Goal: Task Accomplishment & Management: Manage account settings

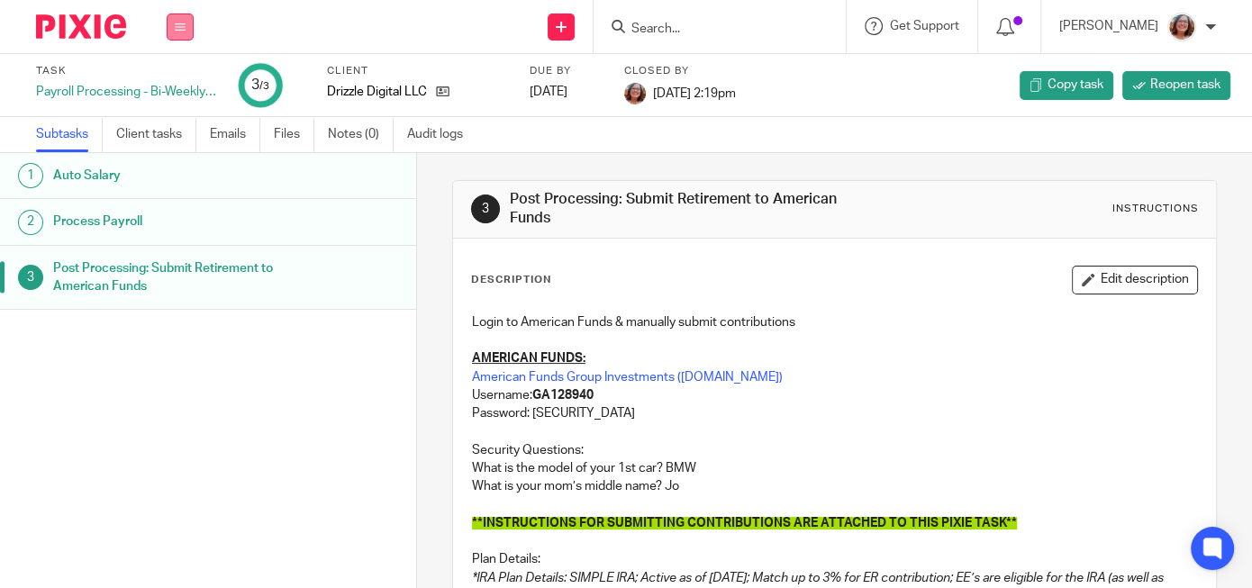
click at [174, 28] on button at bounding box center [180, 27] width 27 height 27
click at [171, 78] on link "Work" at bounding box center [172, 83] width 32 height 13
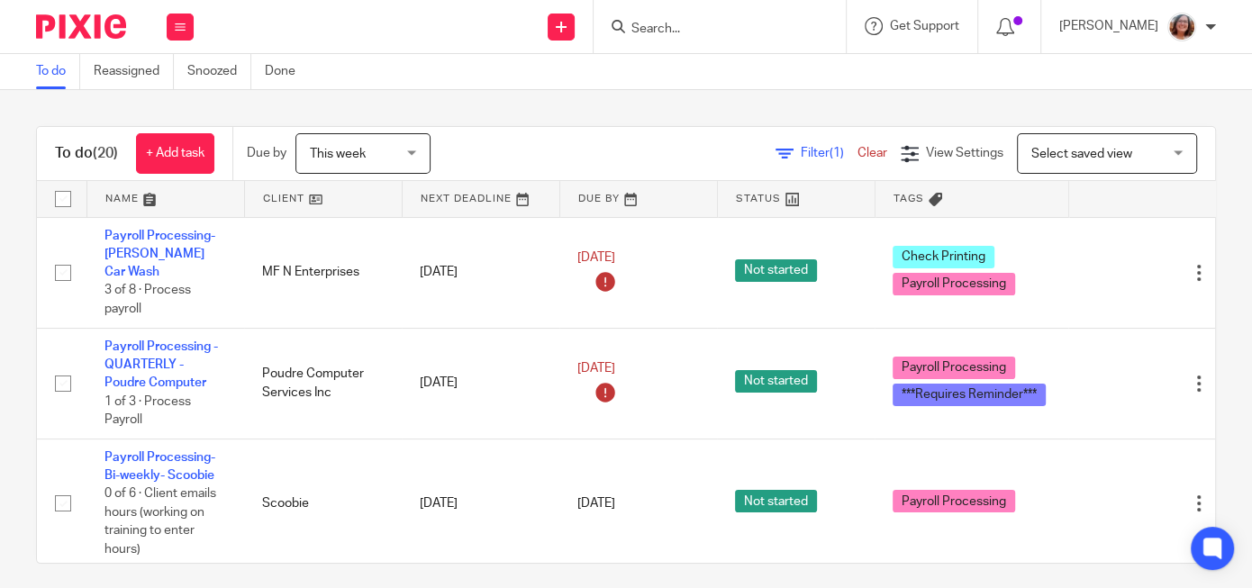
click at [277, 202] on link at bounding box center [323, 199] width 157 height 36
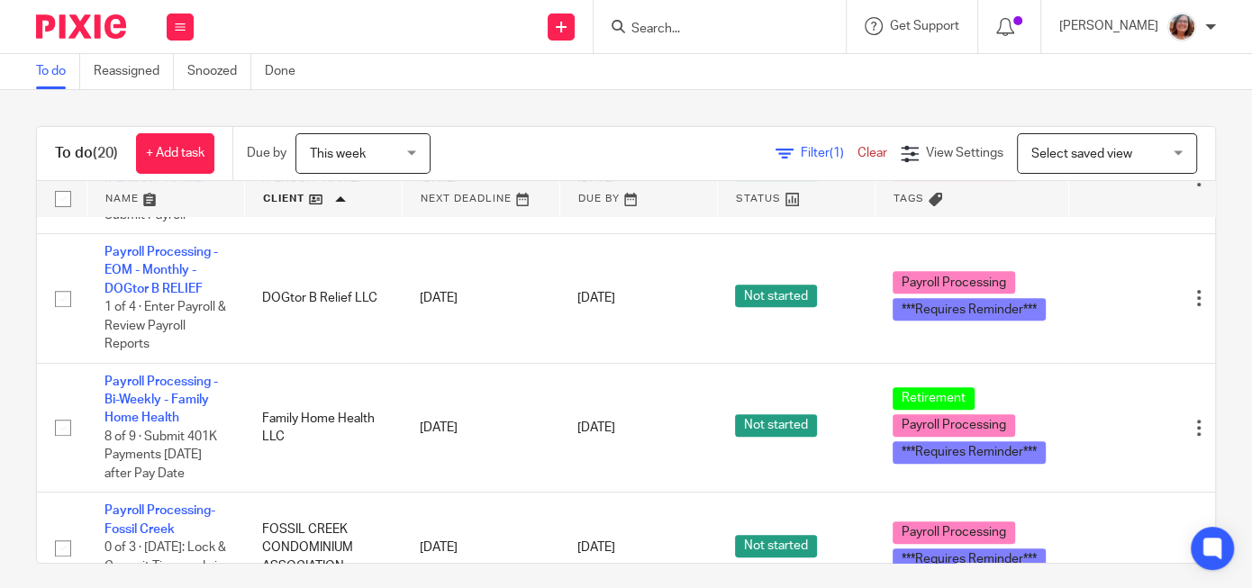
scroll to position [539, 0]
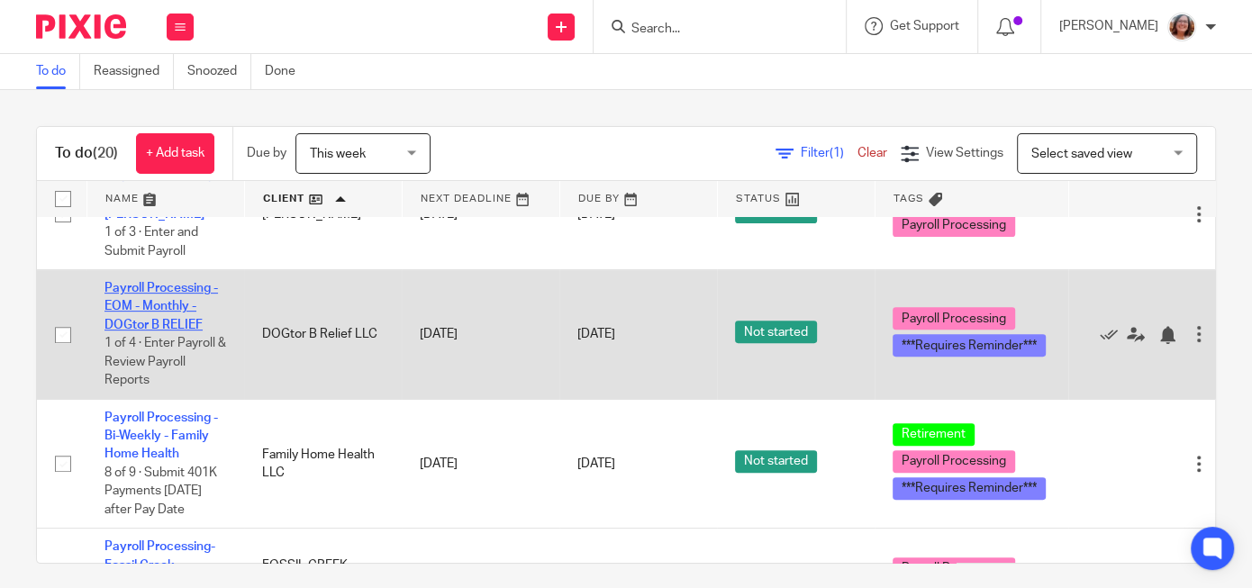
click at [145, 323] on link "Payroll Processing - EOM - Monthly - DOGtor B RELIEF" at bounding box center [160, 307] width 113 height 50
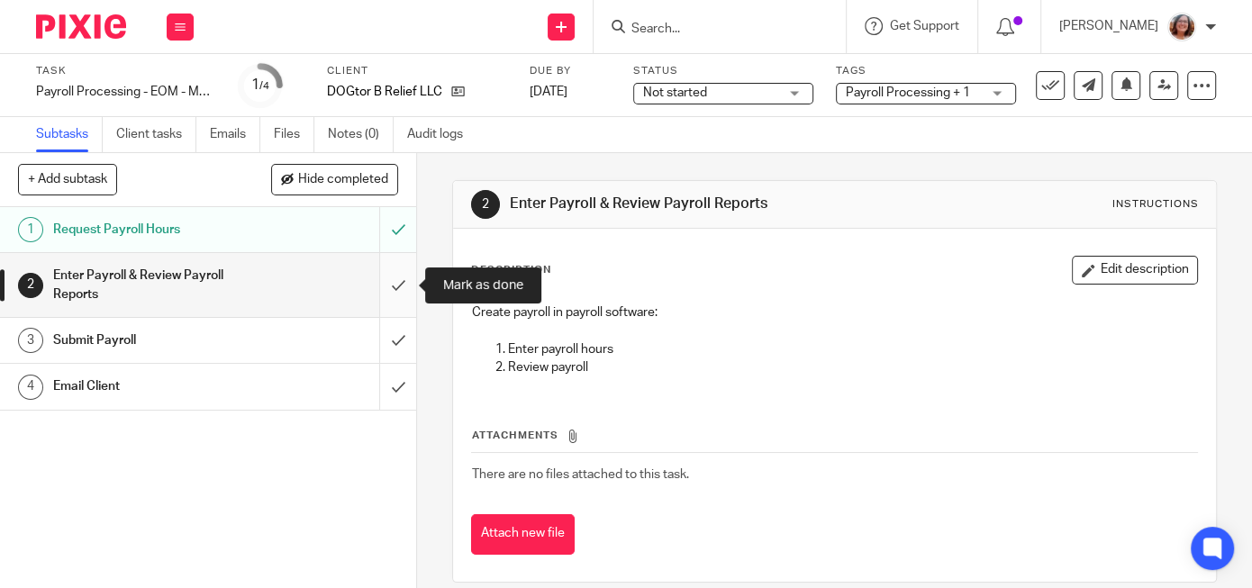
click at [410, 290] on input "submit" at bounding box center [208, 285] width 416 height 64
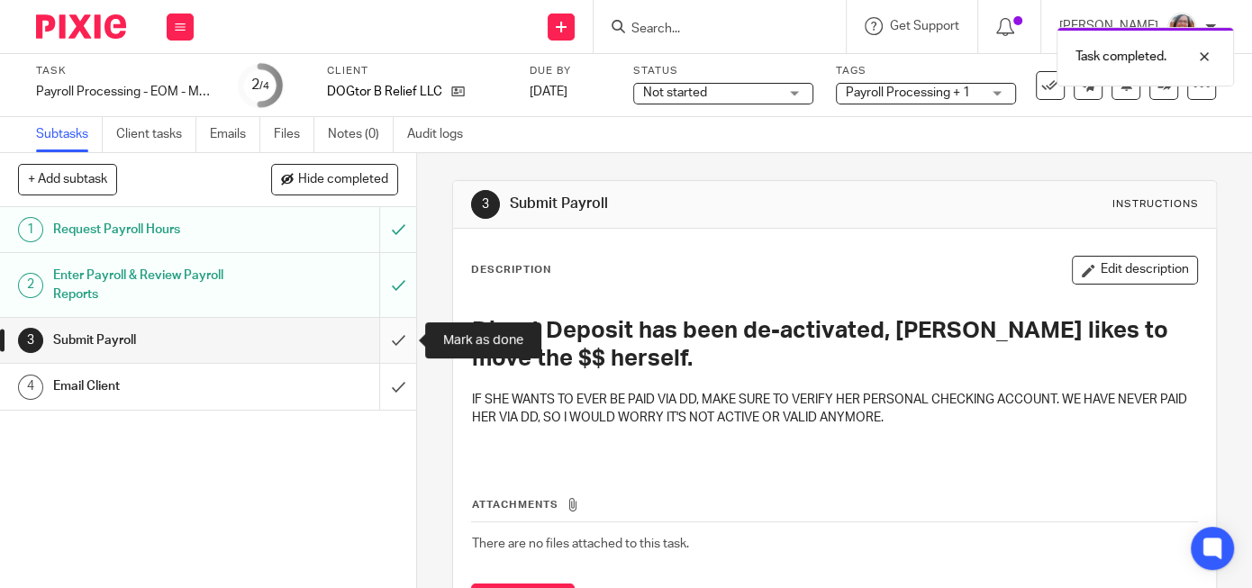
click at [392, 338] on input "submit" at bounding box center [208, 340] width 416 height 45
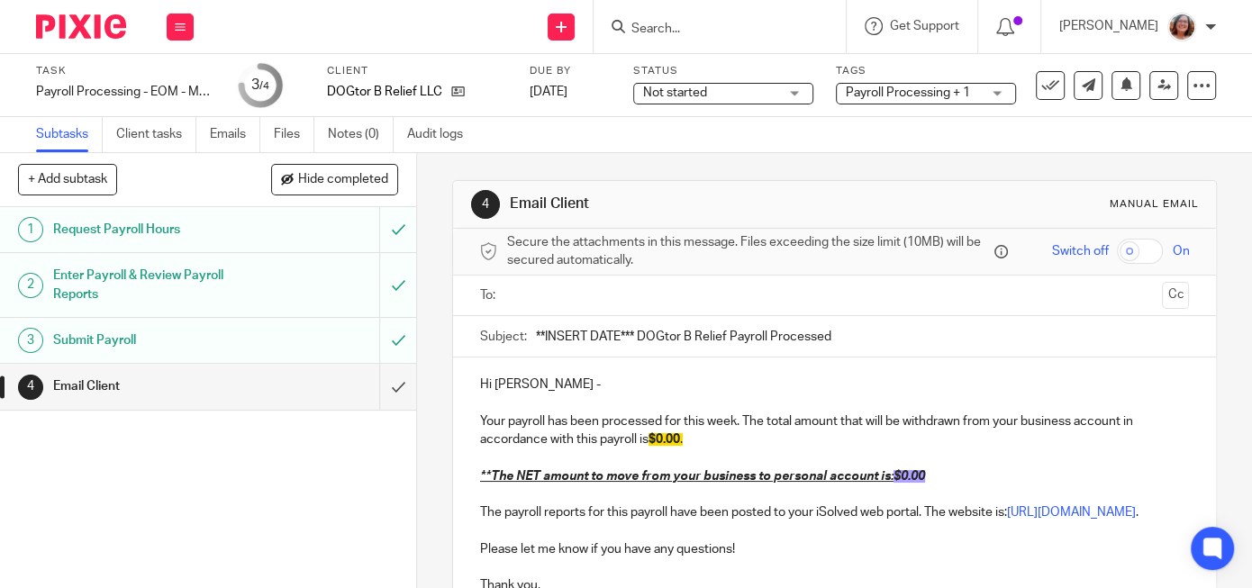
drag, startPoint x: 635, startPoint y: 331, endPoint x: 461, endPoint y: 340, distance: 174.1
click at [536, 340] on input "**INSERT DATE*** DOGtor B Relief Payroll Processed" at bounding box center [862, 336] width 653 height 41
type input "9/30/2025 DOGtor B Relief Payroll Processed"
drag, startPoint x: 736, startPoint y: 418, endPoint x: 664, endPoint y: 424, distance: 72.3
click at [664, 424] on p "Your payroll has been processed for this week. The total amount that will be wi…" at bounding box center [834, 421] width 709 height 55
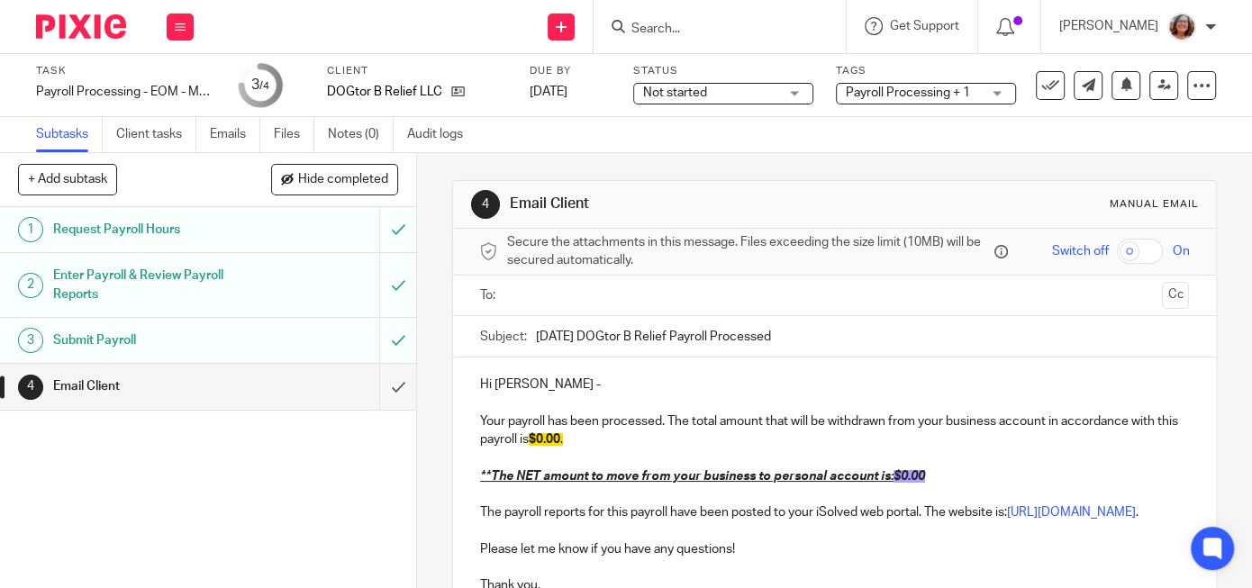
click at [511, 418] on p "Your payroll has been processed. The total amount that will be withdrawn from y…" at bounding box center [834, 421] width 709 height 55
drag, startPoint x: 683, startPoint y: 437, endPoint x: 662, endPoint y: 439, distance: 20.8
click at [610, 439] on span "$0.00" at bounding box center [594, 439] width 32 height 13
drag, startPoint x: 929, startPoint y: 475, endPoint x: 902, endPoint y: 475, distance: 27.0
click at [902, 475] on p "**The NET amount to move from your business to personal account is: $0.00" at bounding box center [834, 476] width 709 height 18
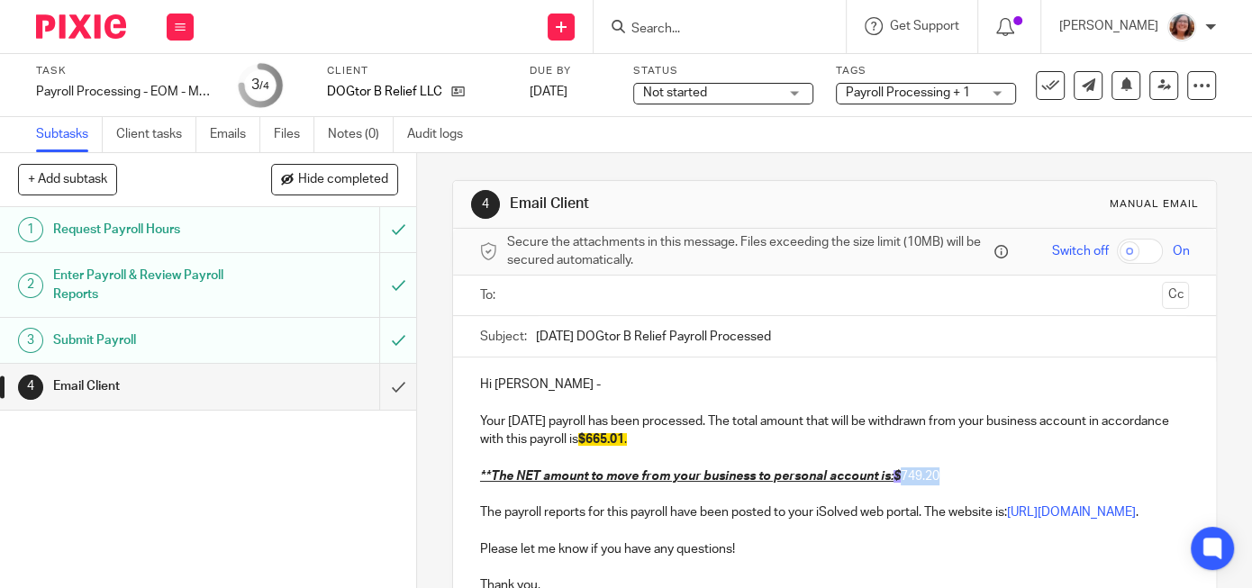
drag, startPoint x: 943, startPoint y: 469, endPoint x: 974, endPoint y: 483, distance: 33.5
click at [908, 479] on p "**The NET amount to move from your business to personal account is: $ 749.20" at bounding box center [834, 476] width 709 height 18
click at [967, 484] on p "**The NET amount to move from your business to personal account is: $ 749.20" at bounding box center [834, 476] width 709 height 18
drag, startPoint x: 949, startPoint y: 474, endPoint x: 903, endPoint y: 475, distance: 45.9
click at [903, 475] on p "**The NET amount to move from your business to personal account is: $ 749.20" at bounding box center [834, 476] width 709 height 18
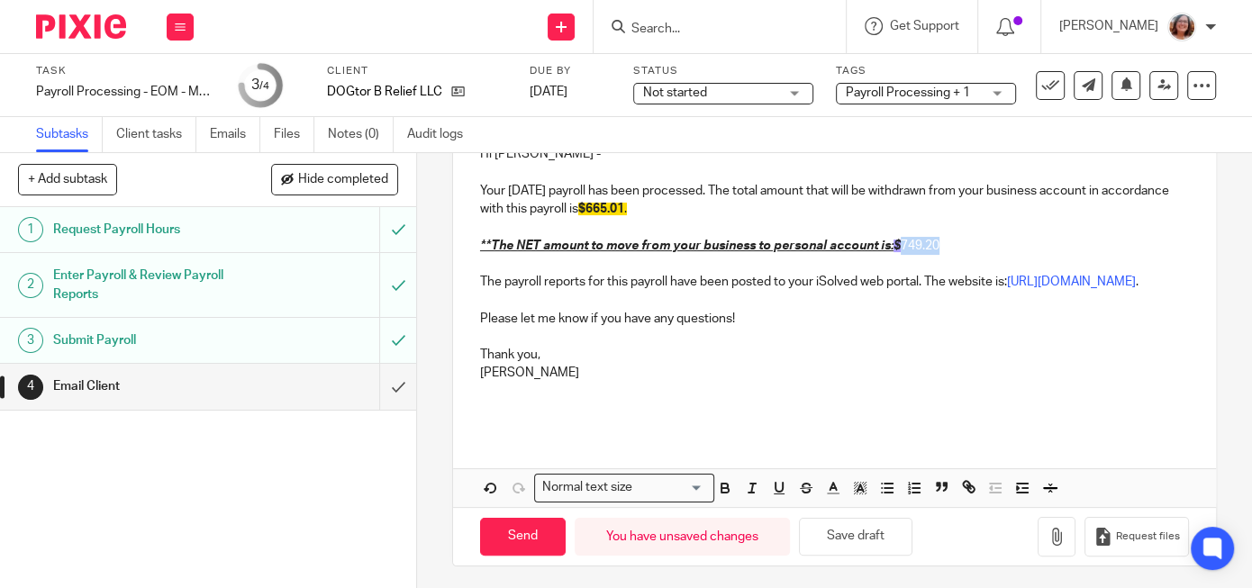
scroll to position [252, 0]
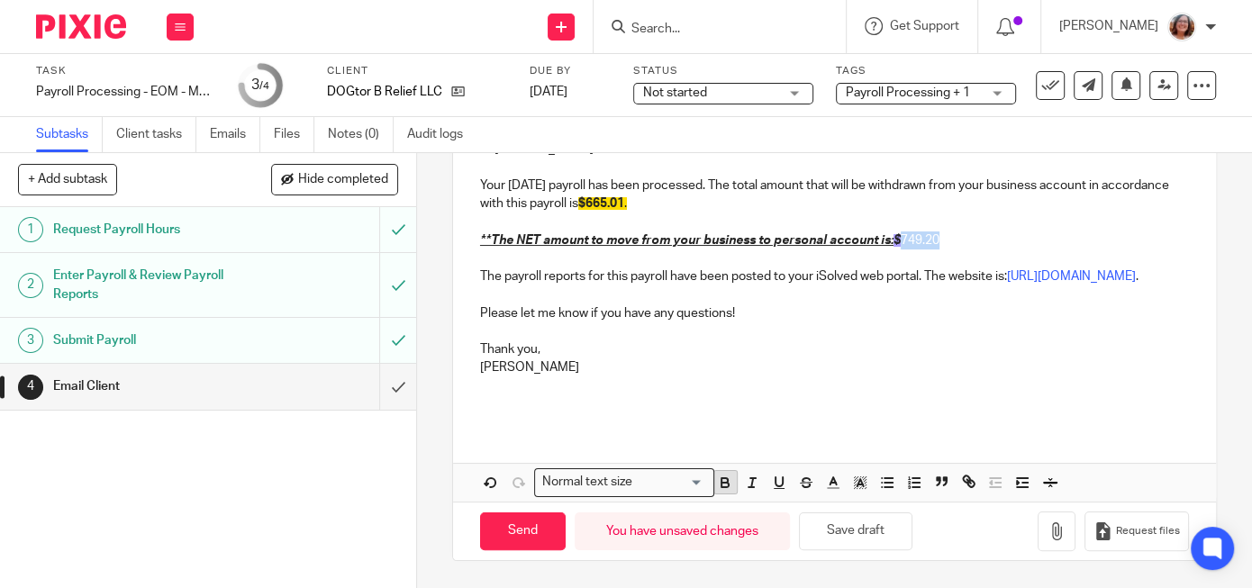
drag, startPoint x: 724, startPoint y: 480, endPoint x: 737, endPoint y: 483, distance: 12.9
click at [728, 481] on icon "button" at bounding box center [725, 483] width 16 height 16
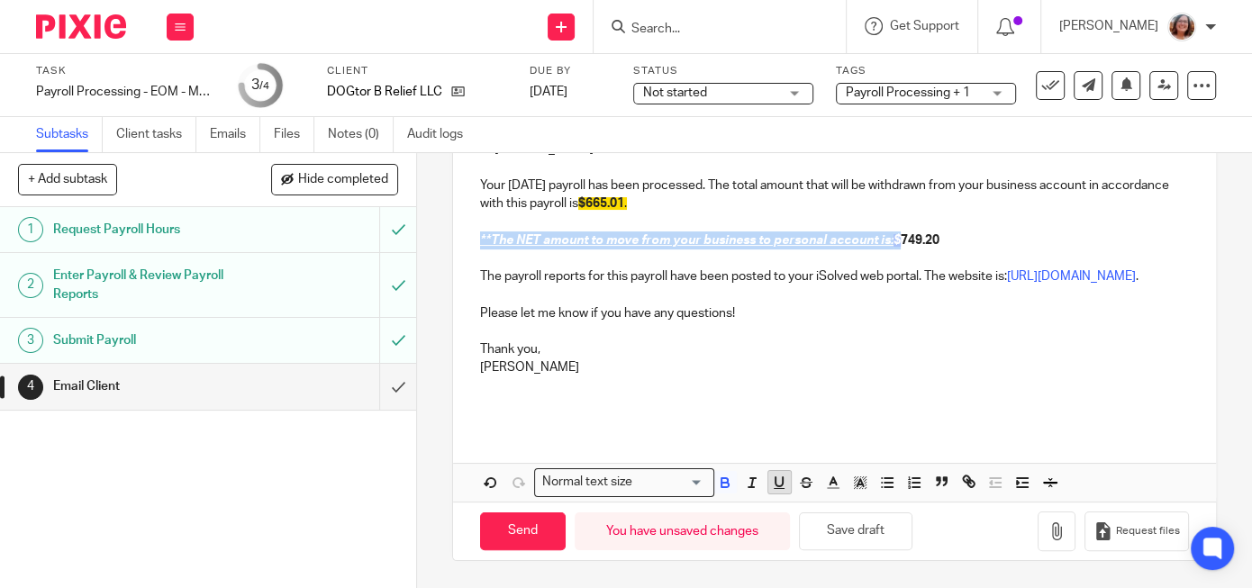
drag, startPoint x: 754, startPoint y: 483, endPoint x: 772, endPoint y: 486, distance: 18.2
click at [755, 483] on icon "button" at bounding box center [752, 483] width 16 height 16
click at [858, 482] on polyline "button" at bounding box center [861, 482] width 6 height 7
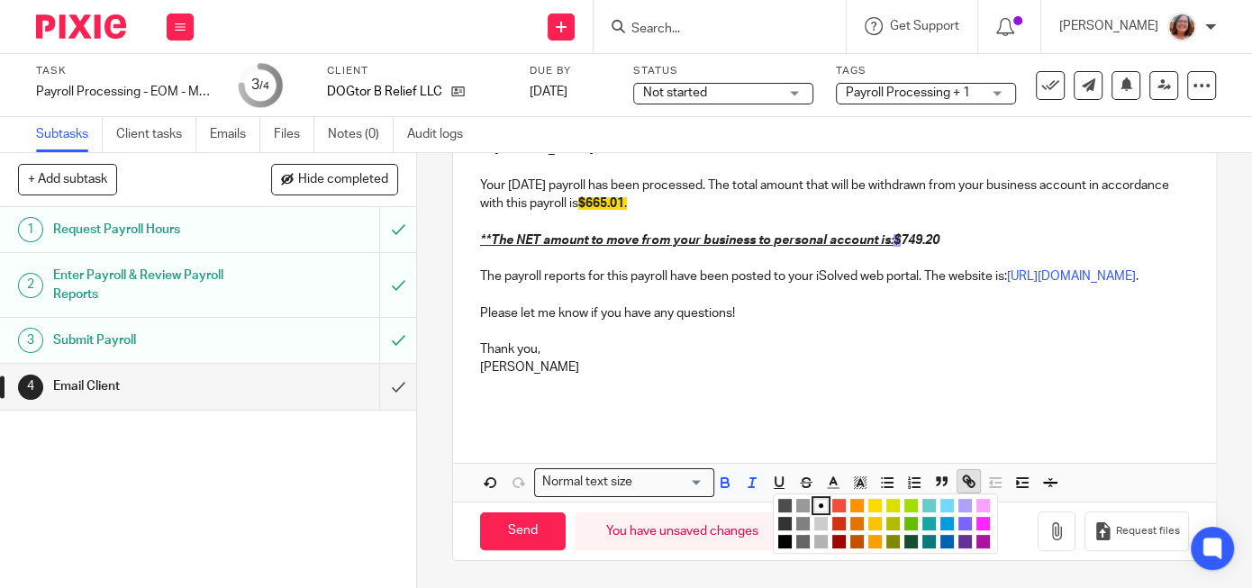
drag, startPoint x: 965, startPoint y: 507, endPoint x: 974, endPoint y: 484, distance: 25.1
click at [966, 507] on li "color:#AEA1FF" at bounding box center [965, 506] width 14 height 14
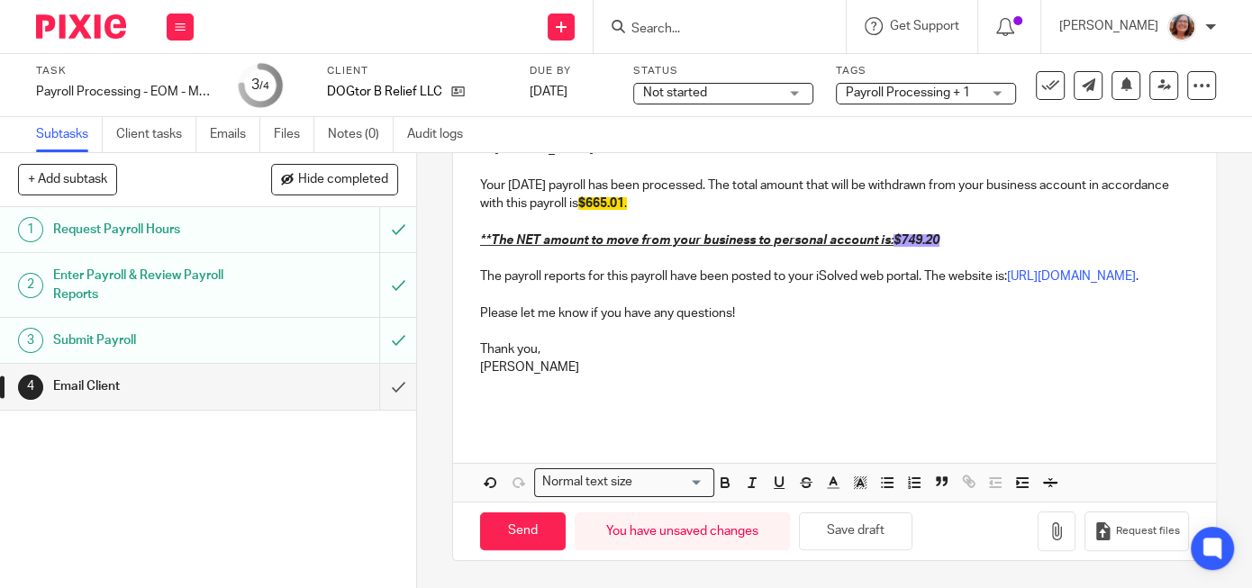
click at [1024, 372] on p "Lindsey" at bounding box center [834, 368] width 709 height 18
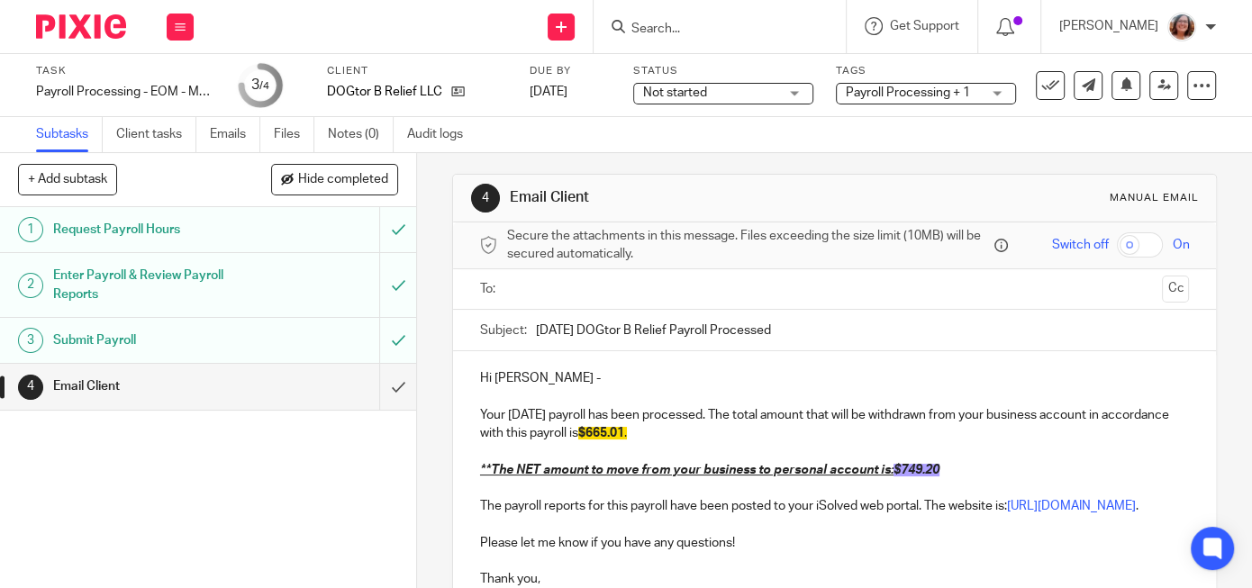
scroll to position [0, 0]
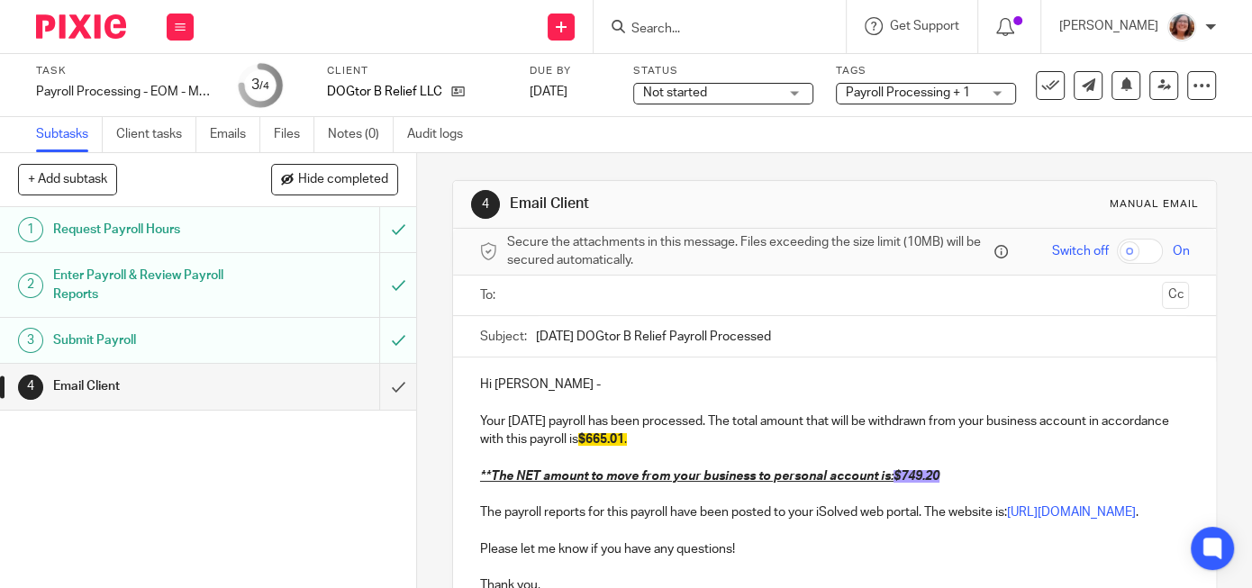
click at [595, 300] on input "text" at bounding box center [833, 296] width 641 height 21
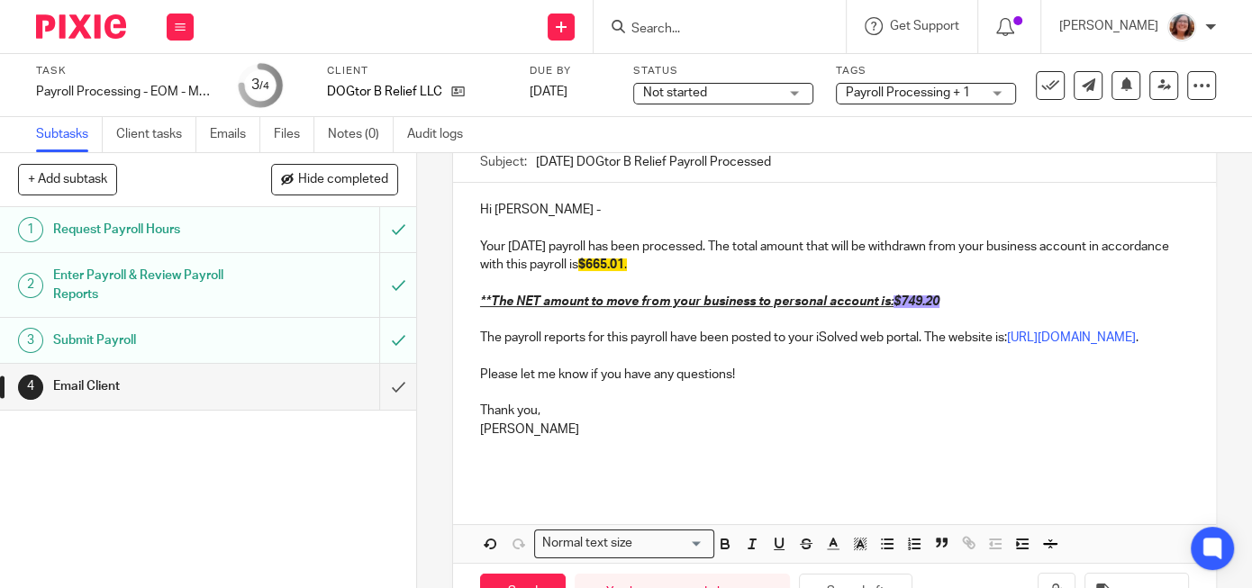
scroll to position [255, 0]
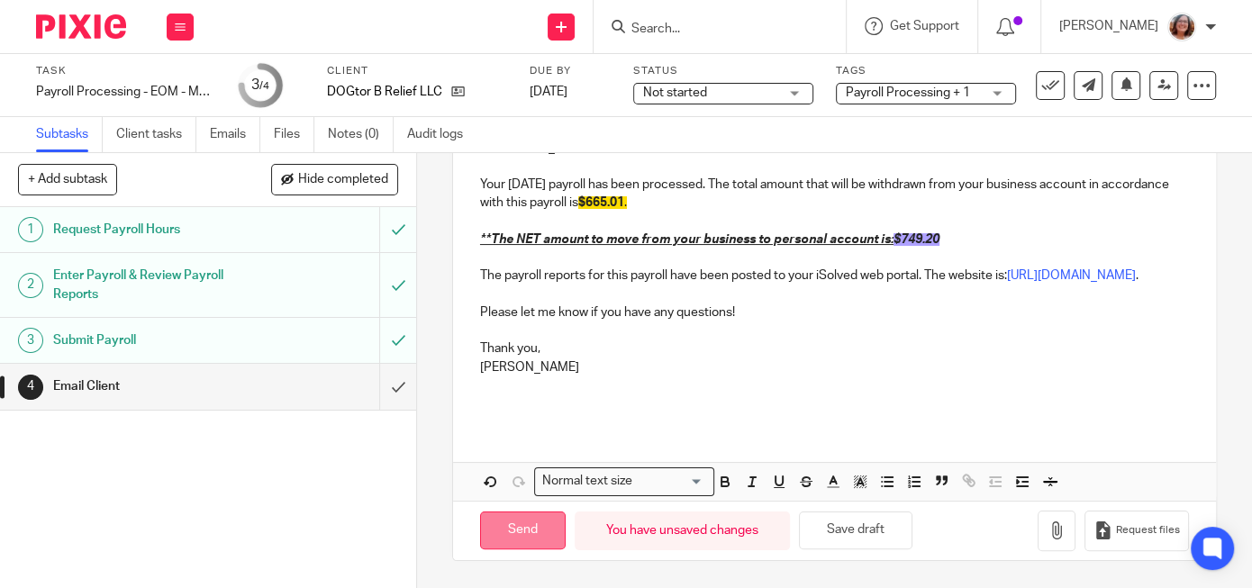
click at [539, 538] on input "Send" at bounding box center [523, 531] width 86 height 39
type input "Sent"
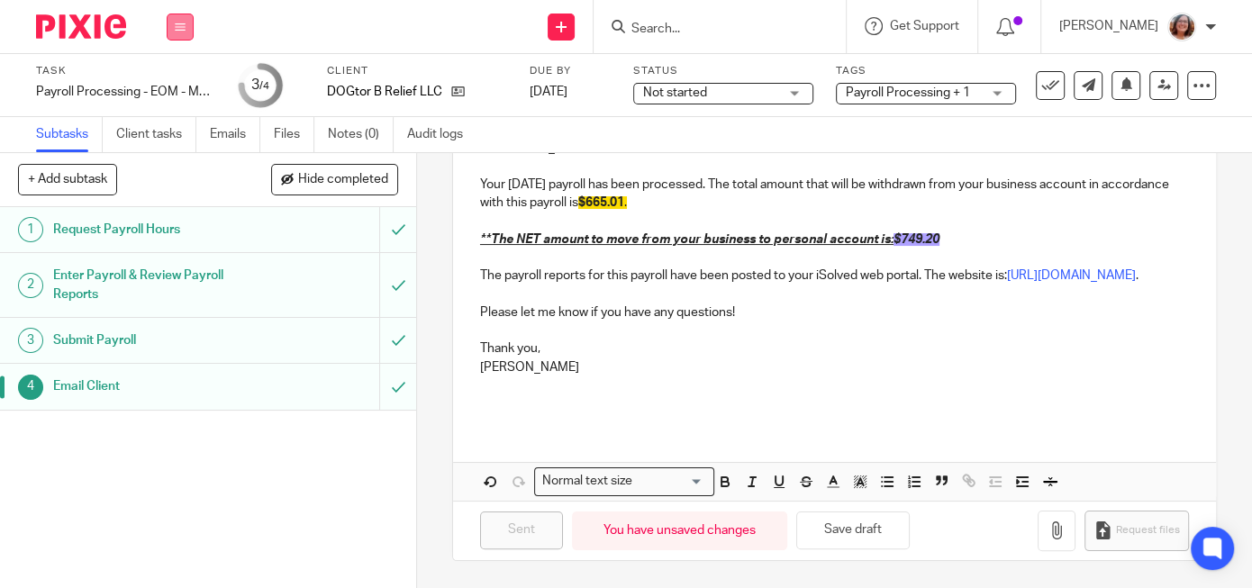
click at [182, 32] on button at bounding box center [180, 27] width 27 height 27
click at [172, 83] on link "Work" at bounding box center [172, 83] width 32 height 13
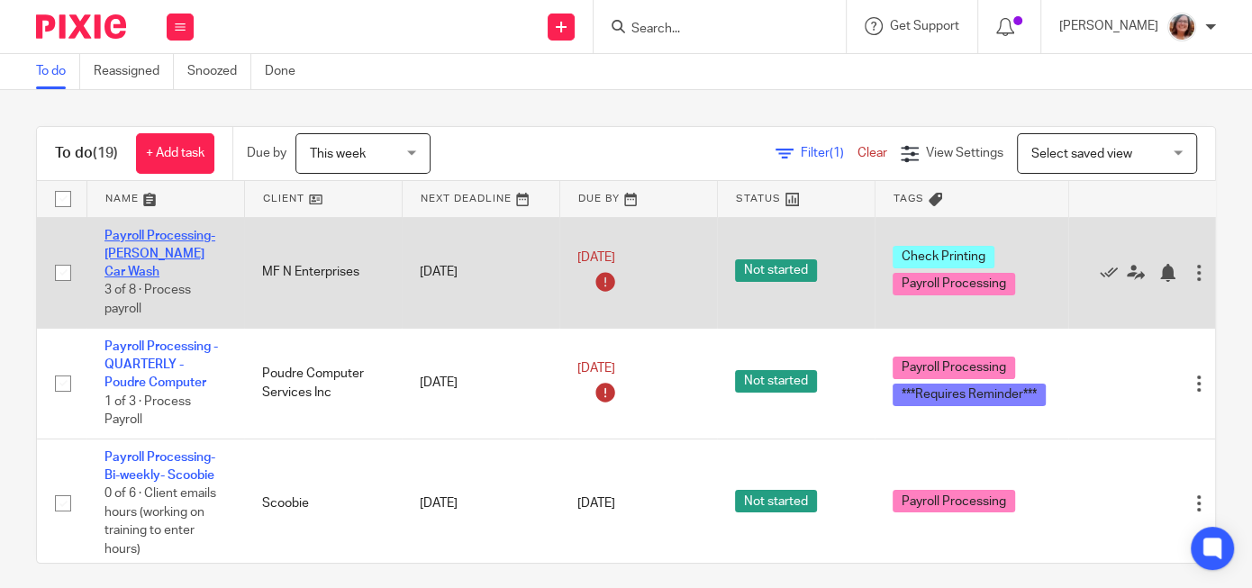
click at [127, 251] on link "Payroll Processing-[PERSON_NAME] Car Wash" at bounding box center [159, 255] width 111 height 50
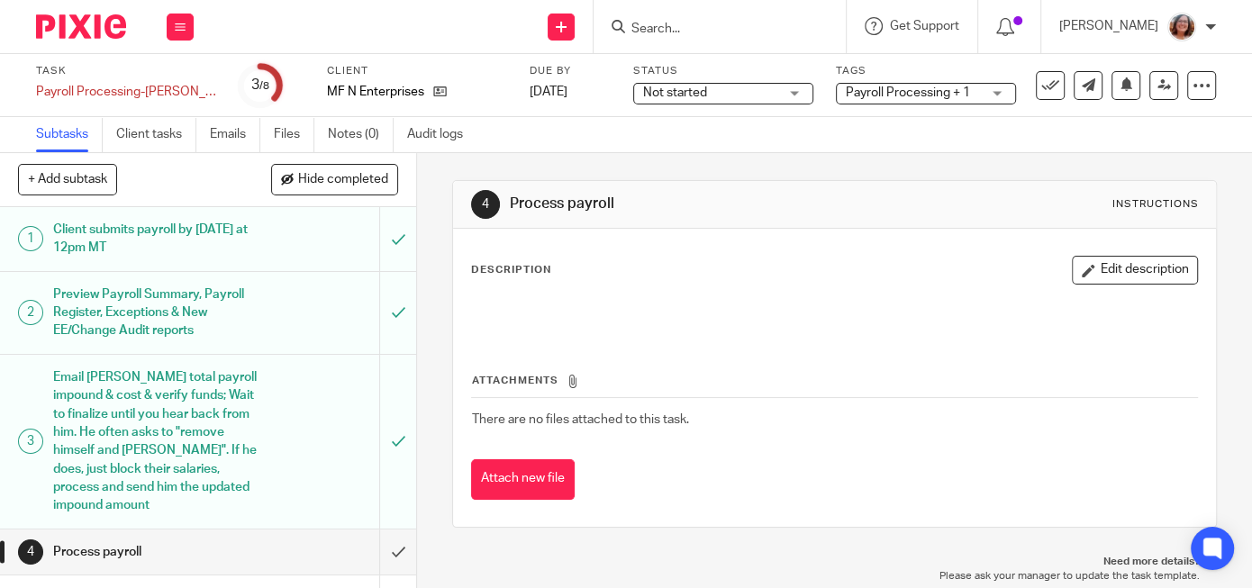
scroll to position [281, 0]
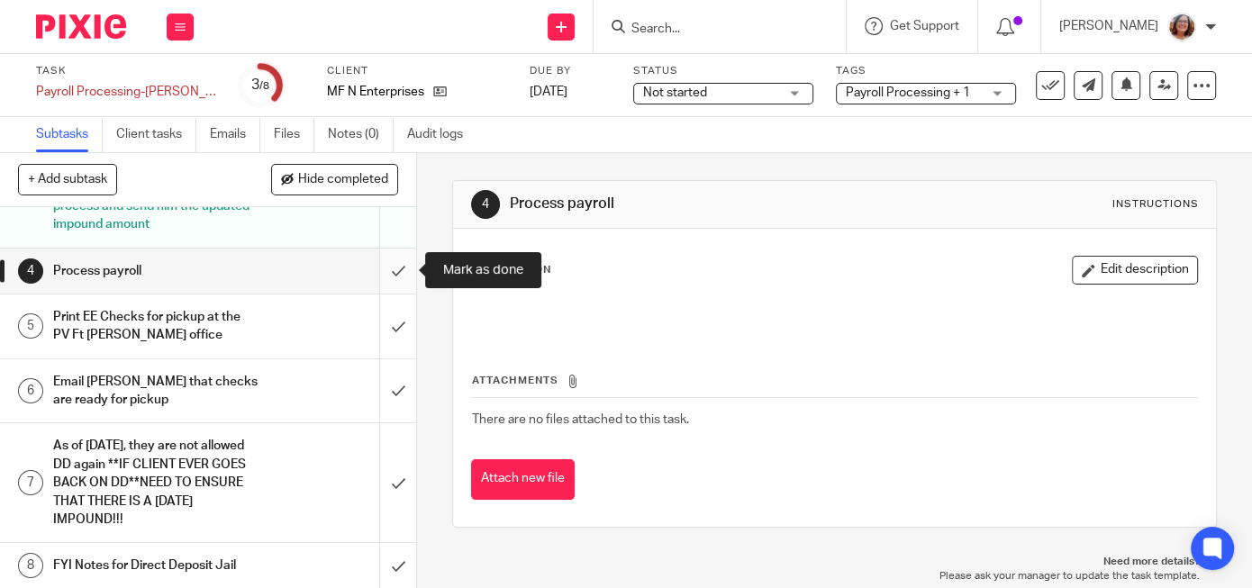
click at [392, 269] on input "submit" at bounding box center [208, 271] width 416 height 45
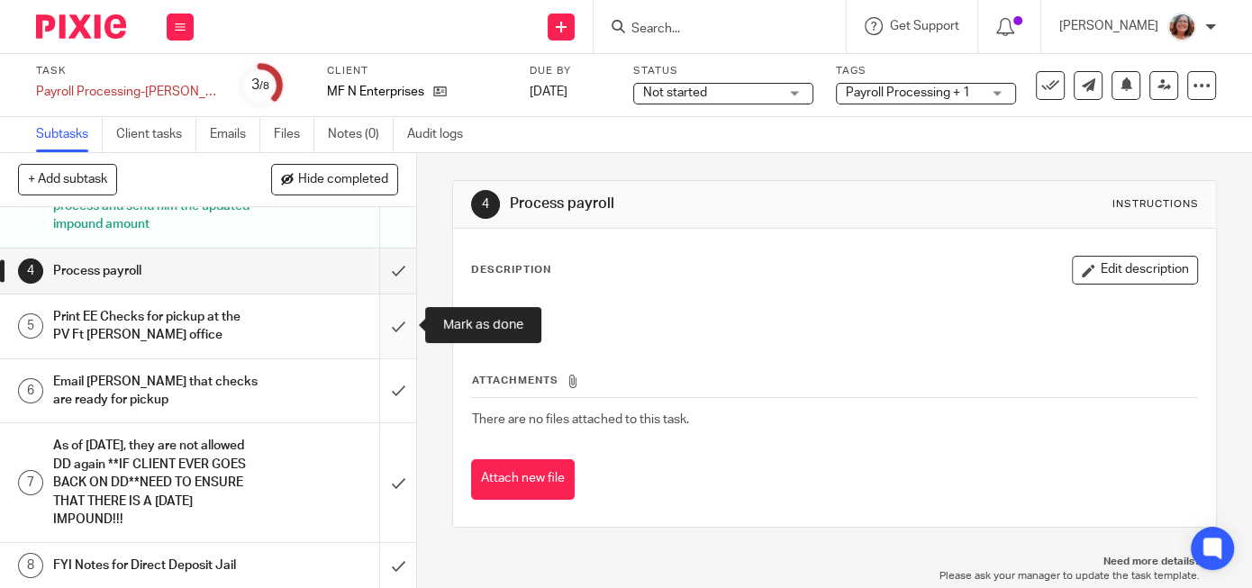
click at [396, 324] on input "submit" at bounding box center [208, 327] width 416 height 64
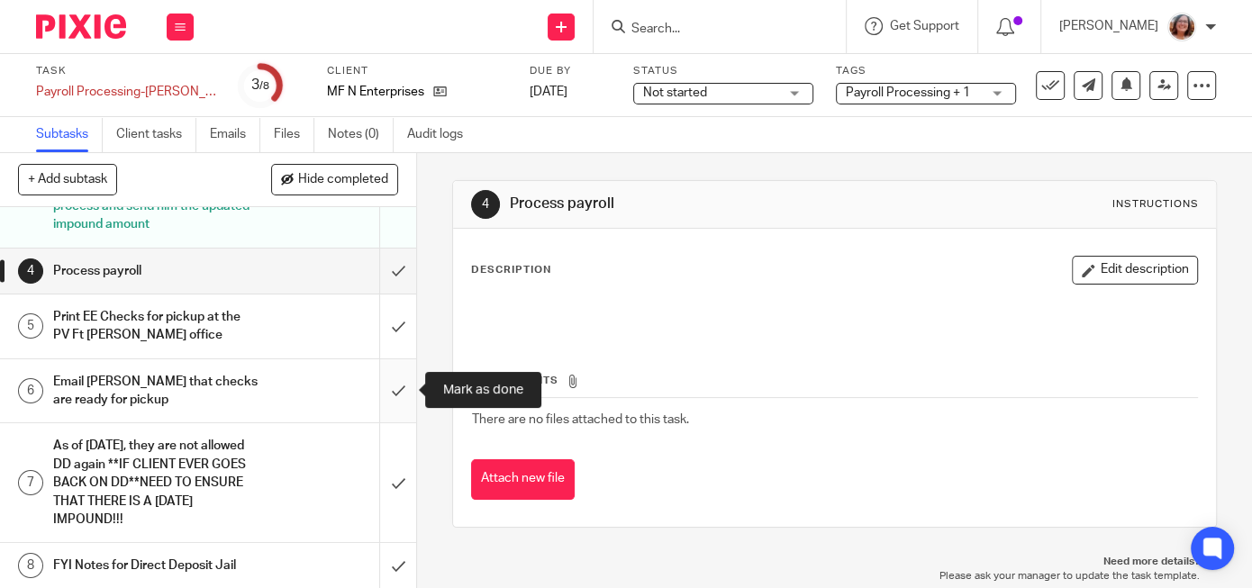
click at [396, 386] on input "submit" at bounding box center [208, 391] width 416 height 64
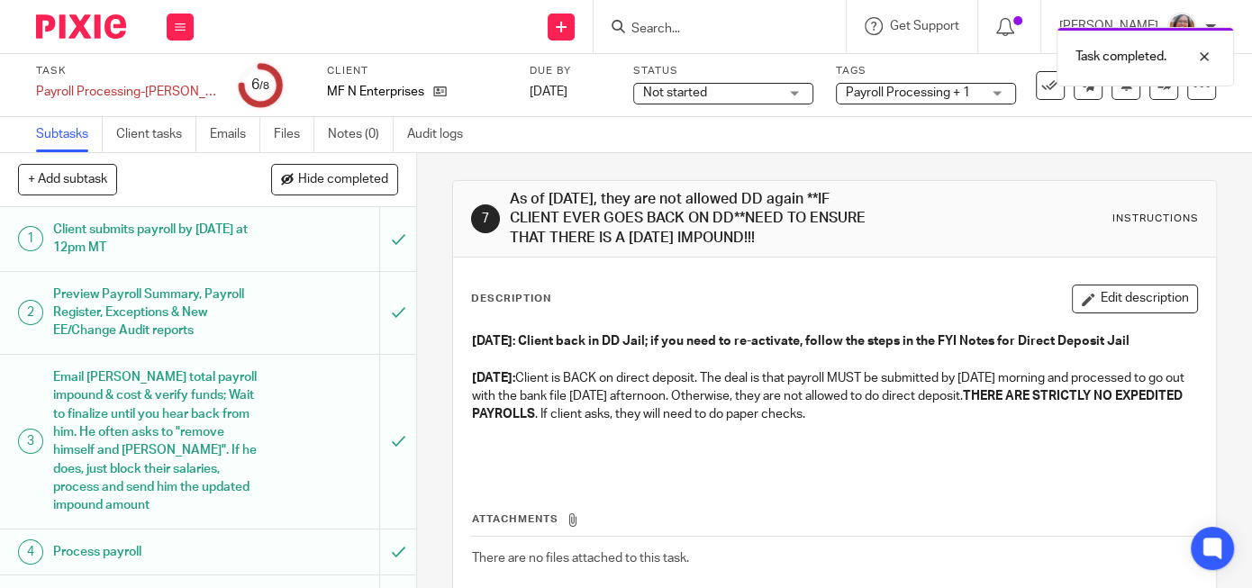
scroll to position [281, 0]
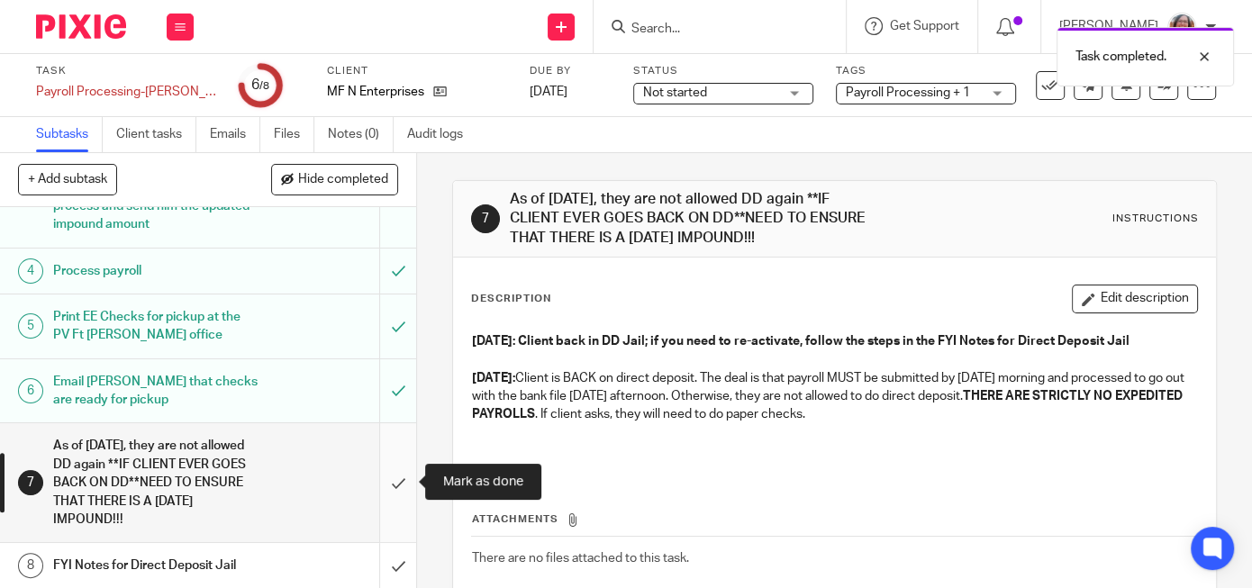
click at [394, 467] on input "submit" at bounding box center [208, 482] width 416 height 119
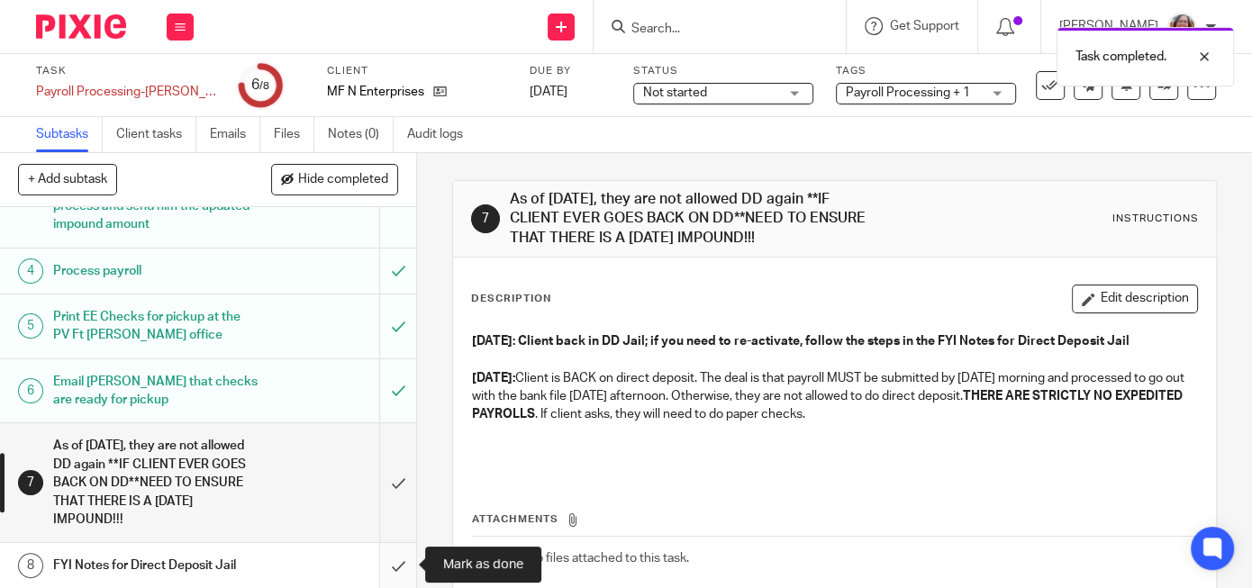
click at [403, 563] on input "submit" at bounding box center [208, 565] width 416 height 45
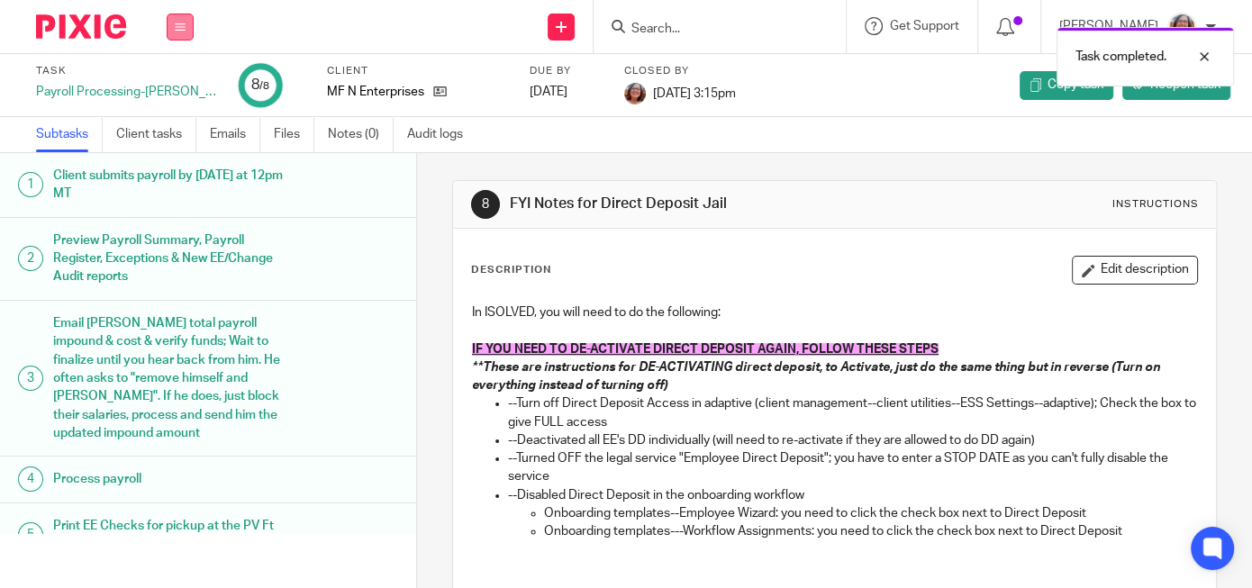
click at [186, 32] on button at bounding box center [180, 27] width 27 height 27
click at [180, 88] on link "Work" at bounding box center [172, 83] width 32 height 13
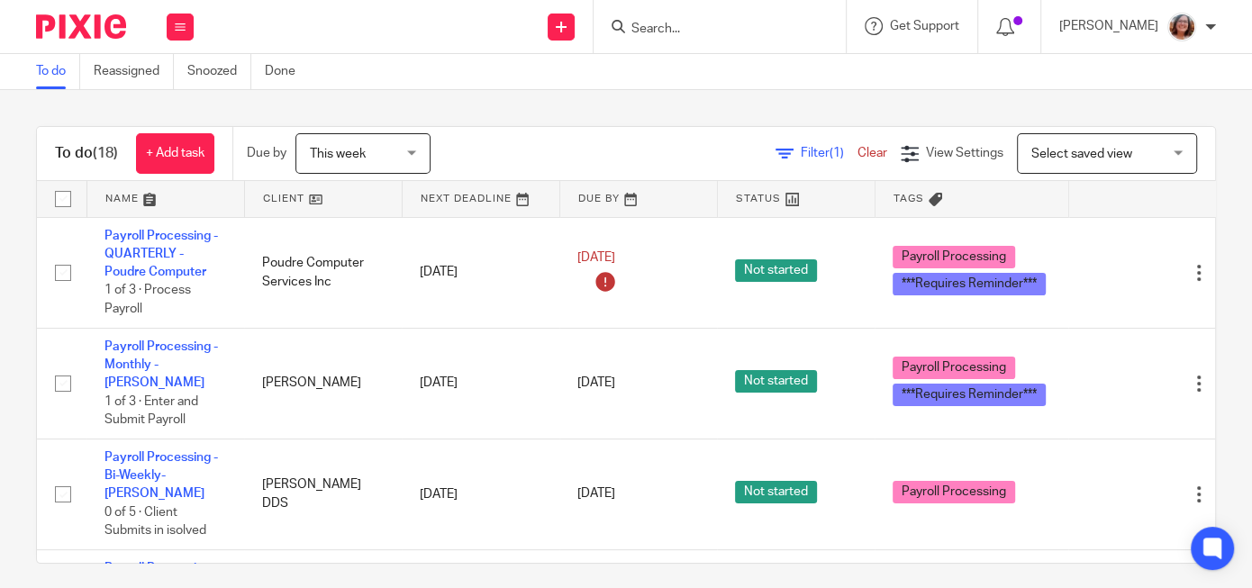
click at [267, 198] on link at bounding box center [323, 199] width 157 height 36
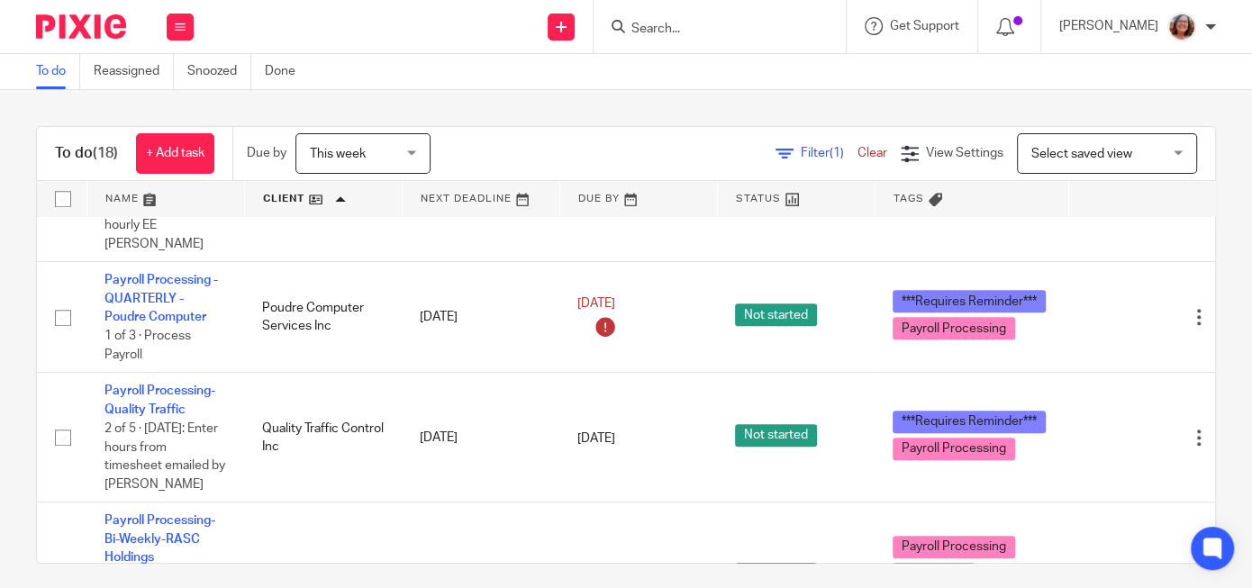
scroll to position [1155, 0]
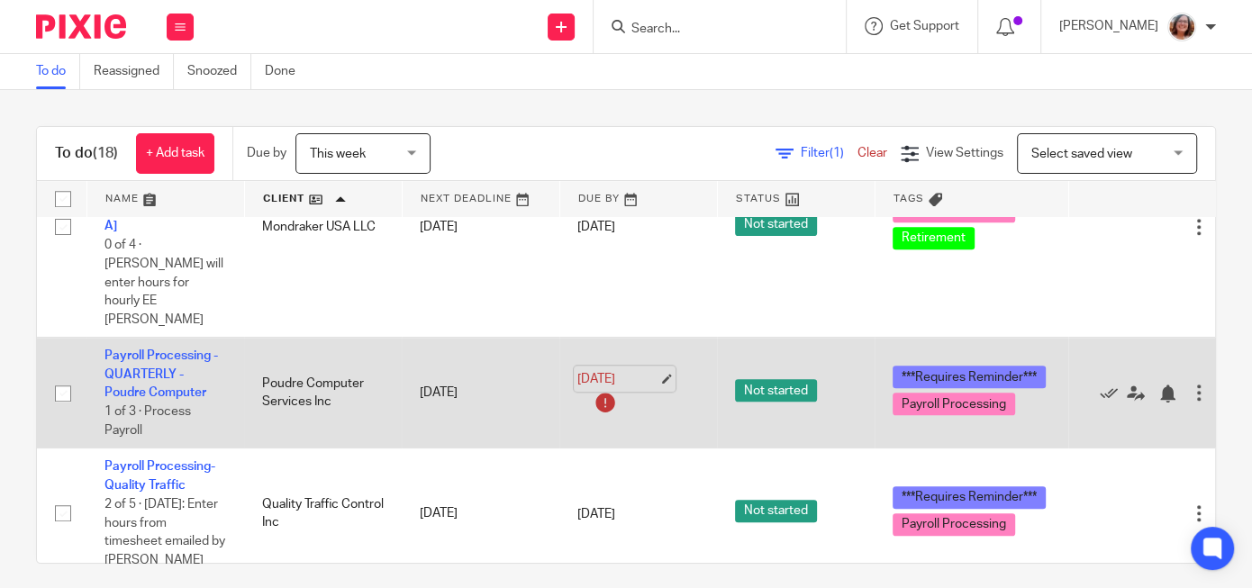
click at [658, 369] on link "[DATE]" at bounding box center [617, 378] width 81 height 19
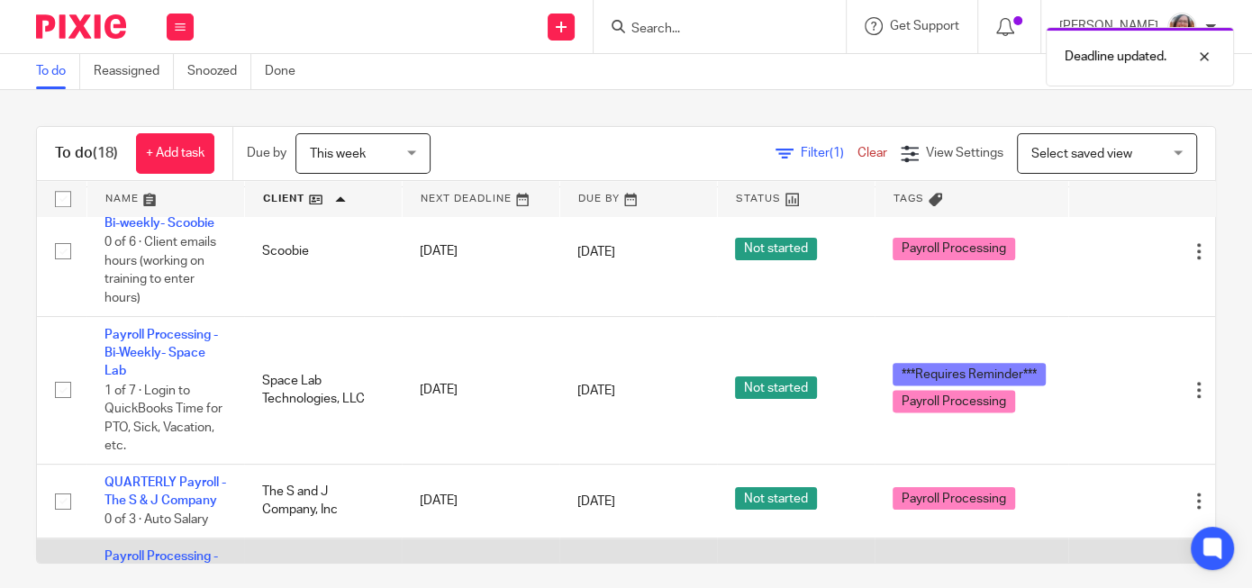
scroll to position [1847, 0]
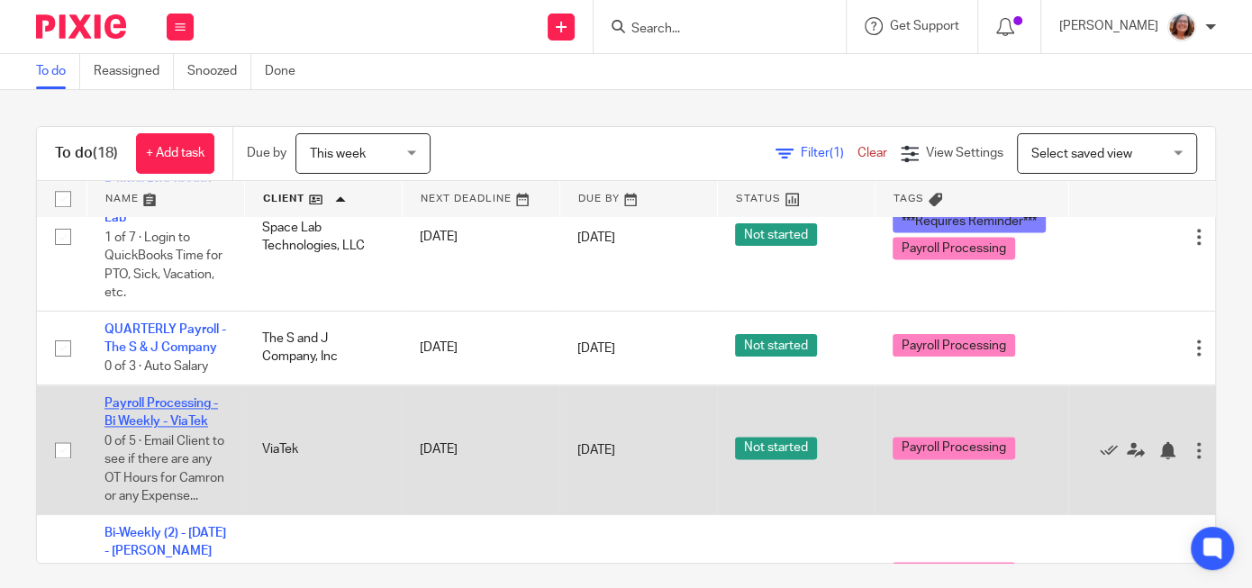
click at [168, 397] on link "Payroll Processing - Bi Weekly - ViaTek" at bounding box center [160, 412] width 113 height 31
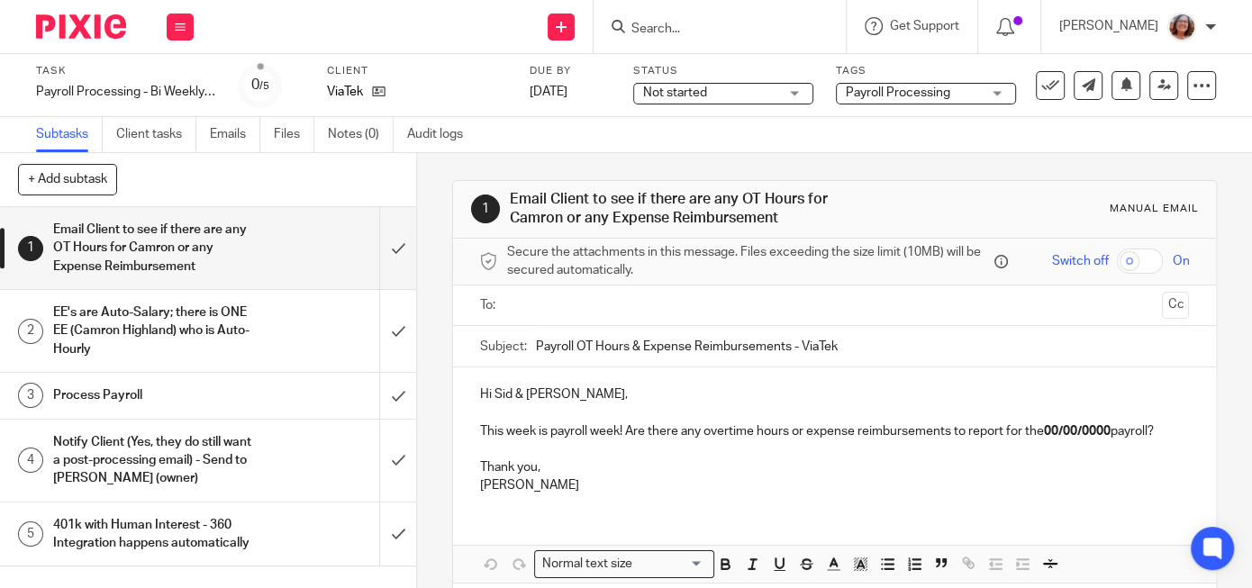
drag, startPoint x: 642, startPoint y: 342, endPoint x: 580, endPoint y: 348, distance: 62.4
click at [580, 348] on input "Payroll OT Hours & Expense Reimbursements - ViaTek" at bounding box center [862, 346] width 653 height 41
type input "Payroll Expense Reimbursements - ViaTek"
drag, startPoint x: 808, startPoint y: 424, endPoint x: 708, endPoint y: 432, distance: 100.3
click at [708, 432] on p "This week is payroll week! Are there any overtime hours or expense reimbursemen…" at bounding box center [834, 431] width 709 height 18
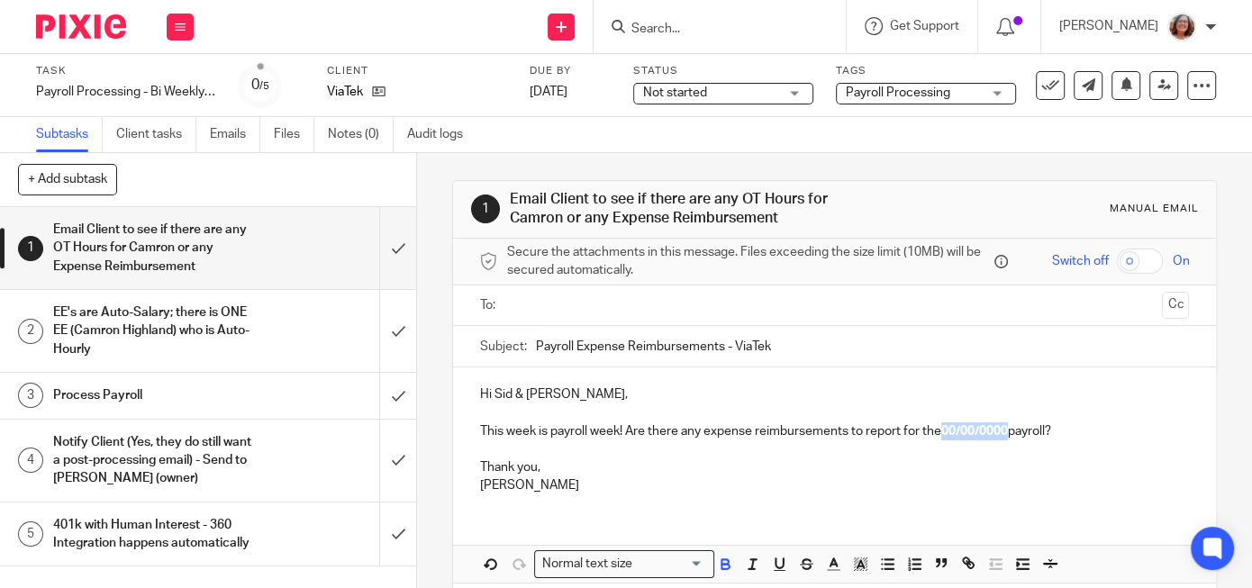
drag, startPoint x: 1013, startPoint y: 426, endPoint x: 946, endPoint y: 429, distance: 67.6
click at [946, 429] on strong "00/00/0000" at bounding box center [974, 431] width 67 height 13
click at [1045, 426] on p "This week is payroll week! Are there any expense reimbursements to report for t…" at bounding box center [834, 431] width 709 height 18
click at [540, 315] on input "text" at bounding box center [833, 305] width 641 height 21
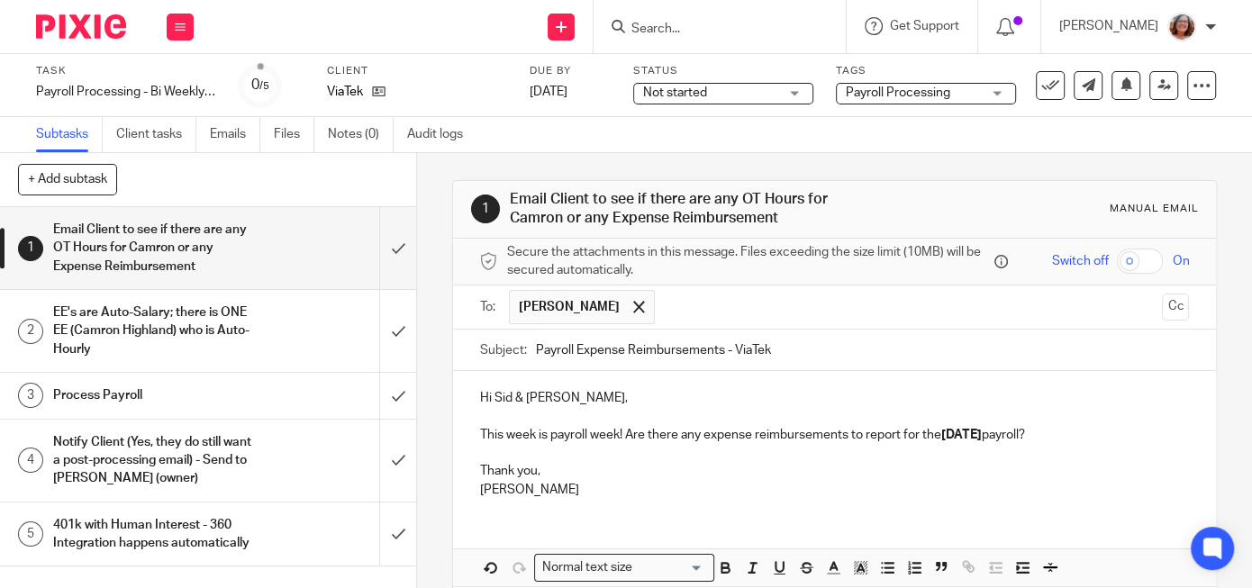
drag, startPoint x: 595, startPoint y: 394, endPoint x: 588, endPoint y: 334, distance: 59.8
click at [664, 307] on input "text" at bounding box center [909, 307] width 491 height 35
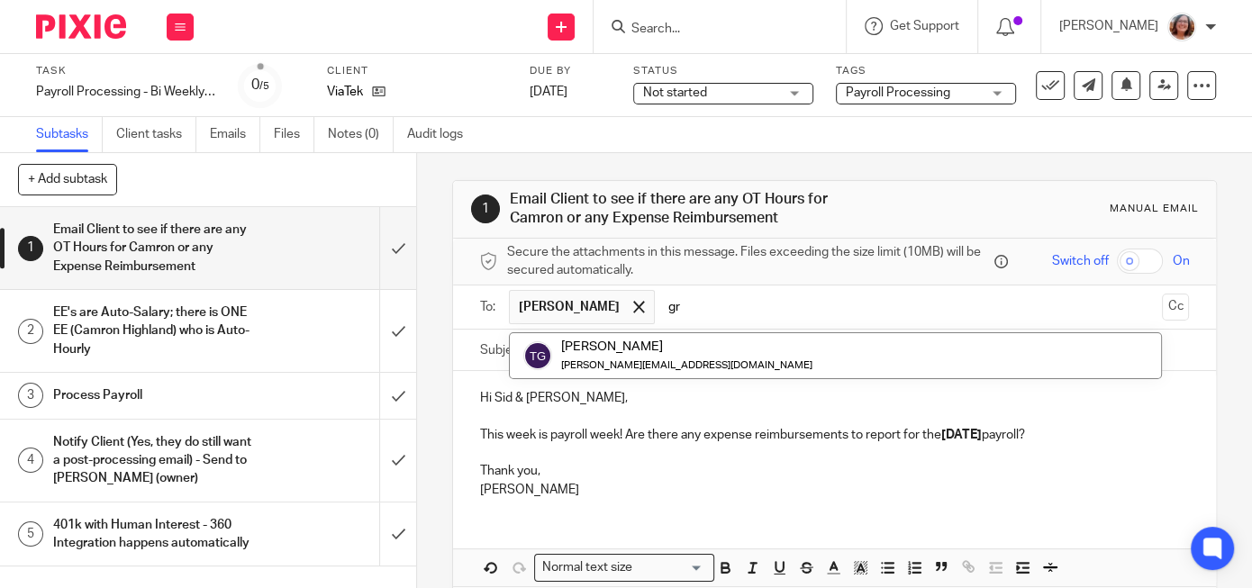
type input "g"
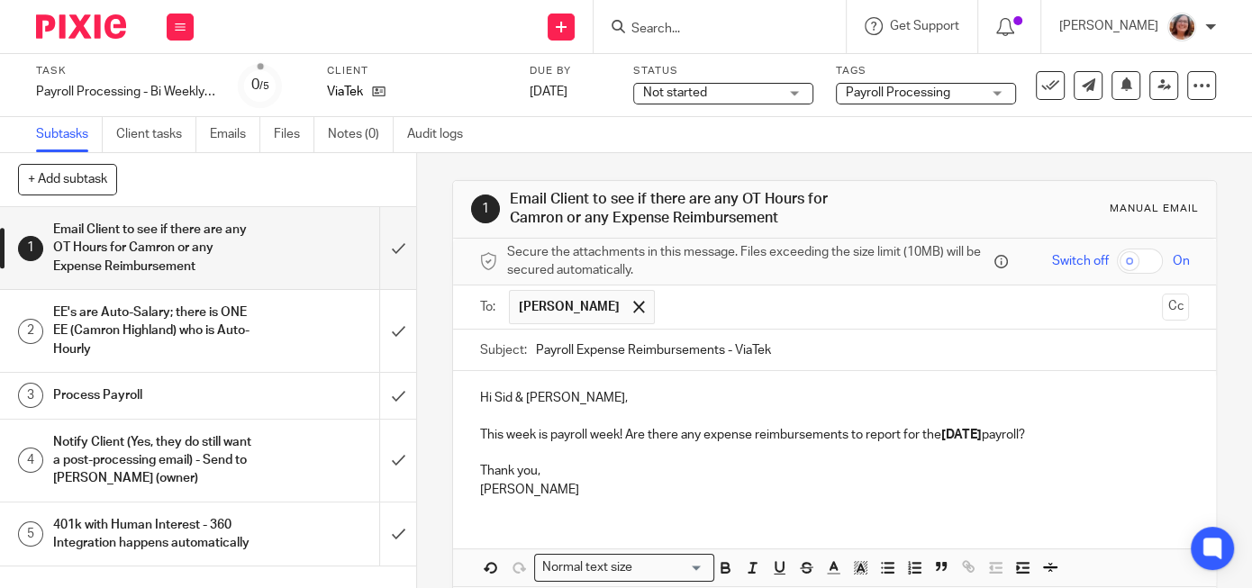
paste input "gyukish@viatek.net"
type input "gyukish@viatek.net"
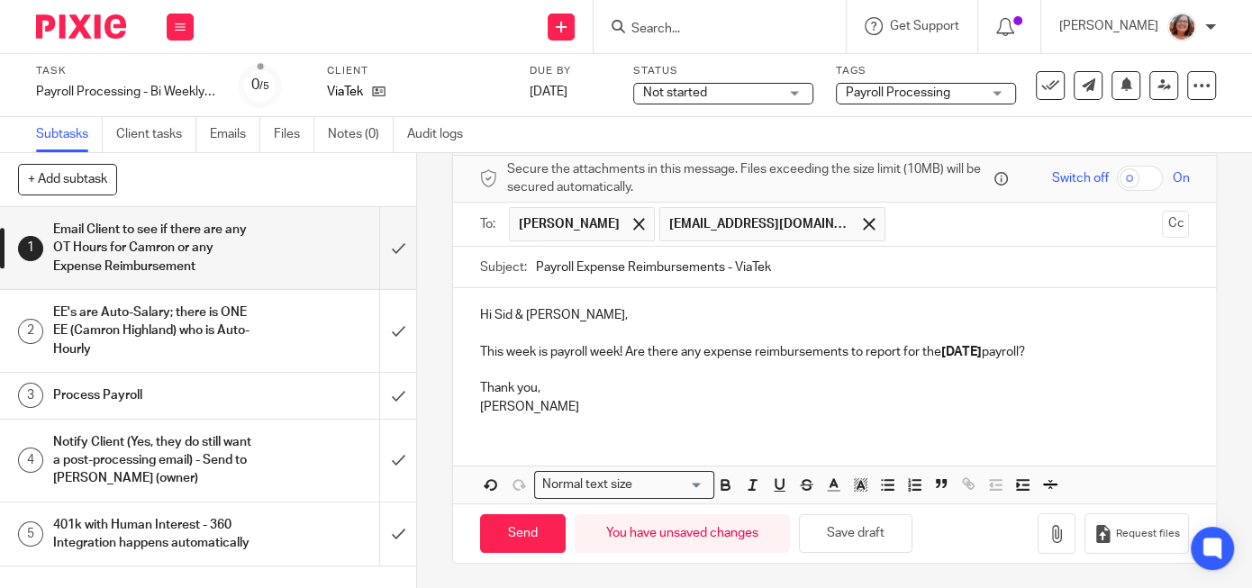
click at [1048, 346] on p "This week is payroll week! Are there any expense reimbursements to report for t…" at bounding box center [834, 352] width 709 height 18
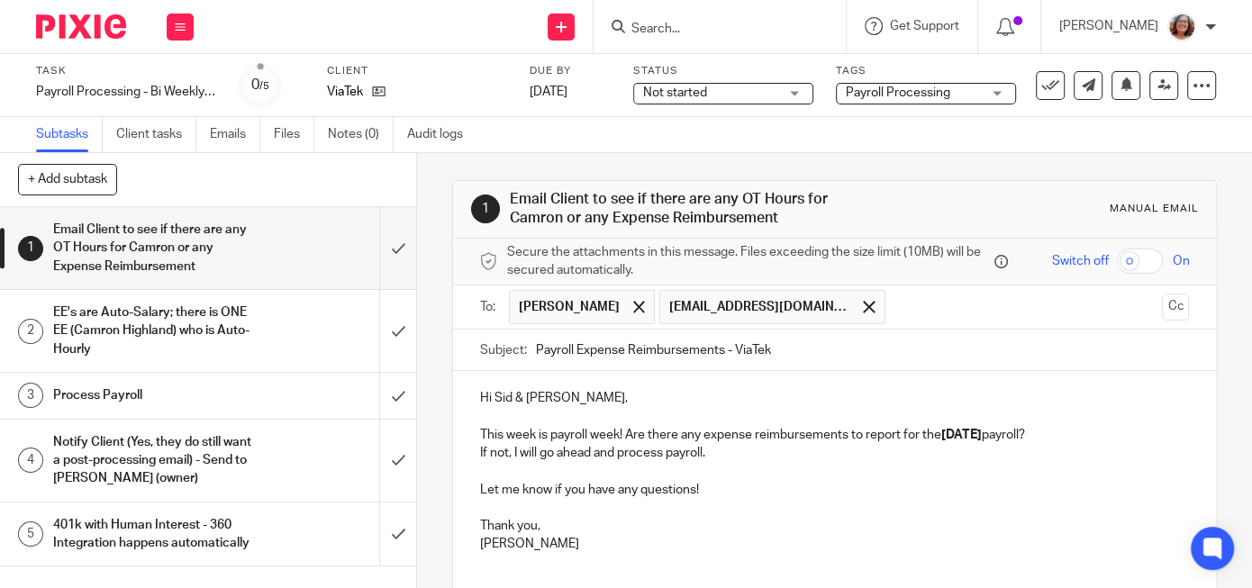
scroll to position [138, 0]
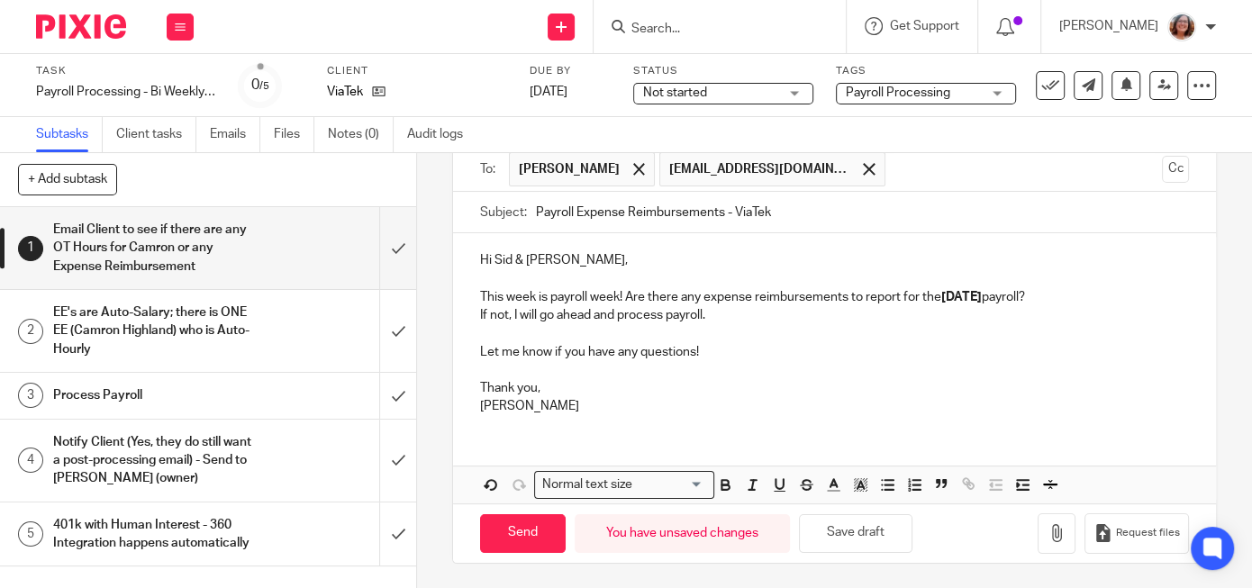
click at [537, 210] on input "Payroll Expense Reimbursements - ViaTek" at bounding box center [862, 212] width 653 height 41
type input "9/26/25 Payroll Expense Reimbursements - ViaTek"
drag, startPoint x: 506, startPoint y: 530, endPoint x: 519, endPoint y: 537, distance: 14.5
click at [509, 531] on input "Send" at bounding box center [523, 533] width 86 height 39
type input "Sent"
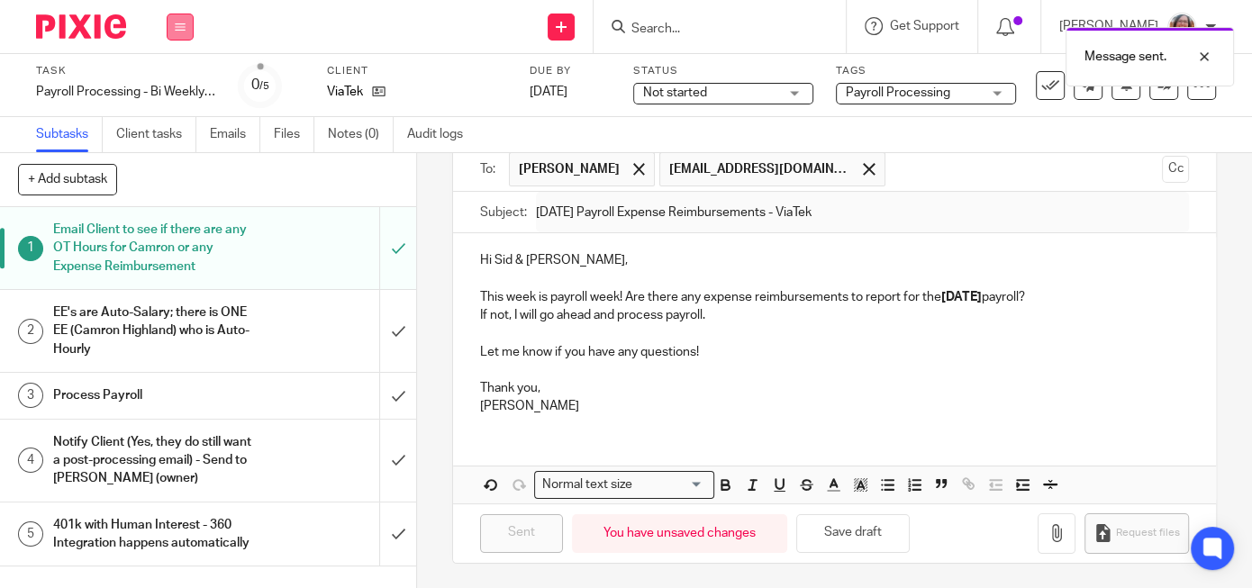
click at [178, 25] on icon at bounding box center [180, 27] width 11 height 11
click at [201, 213] on link "Settings" at bounding box center [180, 216] width 48 height 13
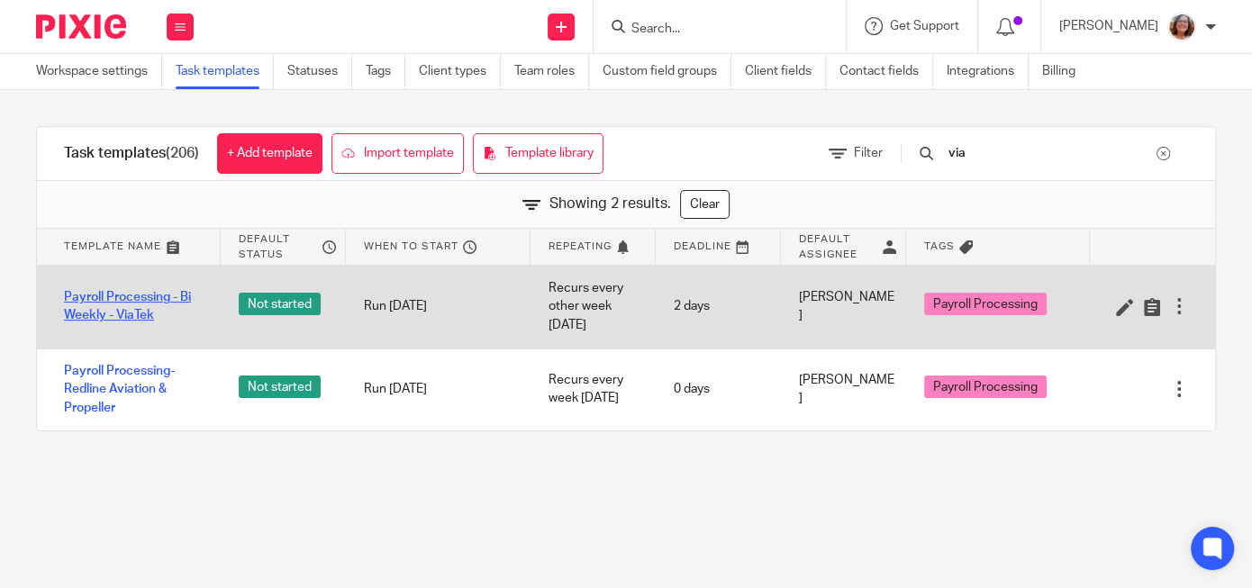
type input "via"
click at [161, 313] on link "Payroll Processing - Bi Weekly - ViaTek" at bounding box center [133, 306] width 139 height 37
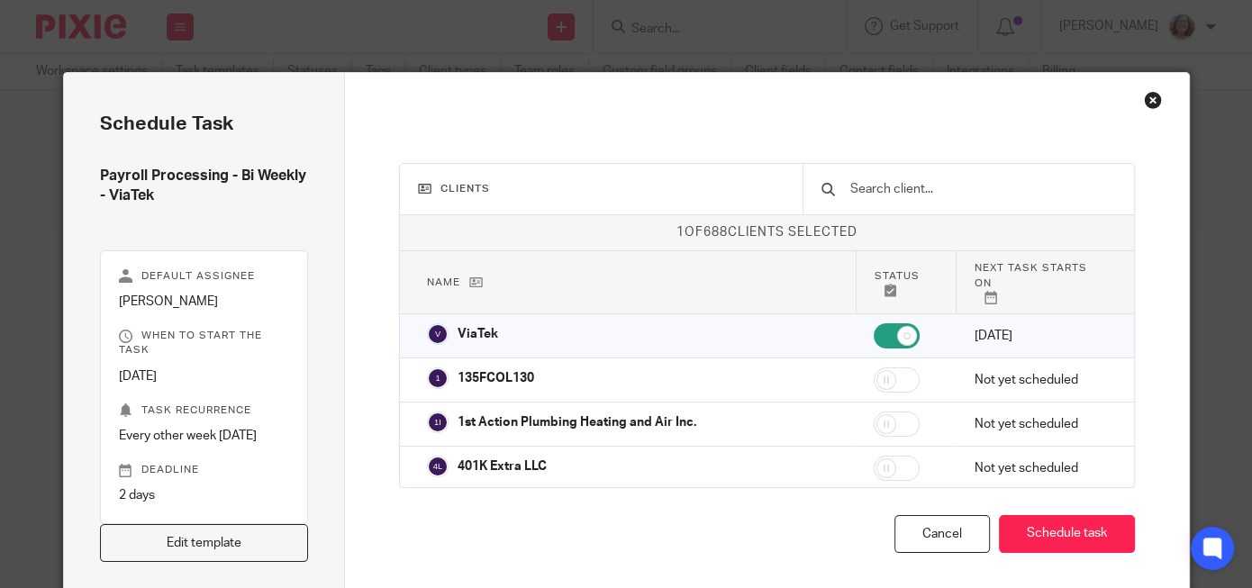
click at [215, 549] on link "Edit template" at bounding box center [204, 543] width 208 height 39
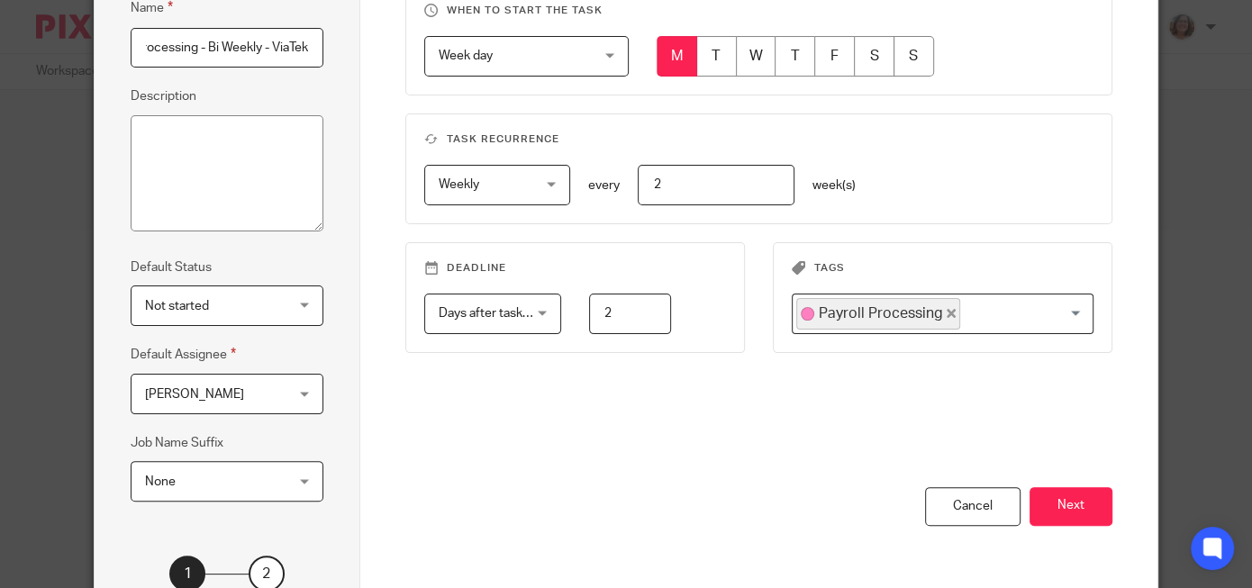
scroll to position [330, 0]
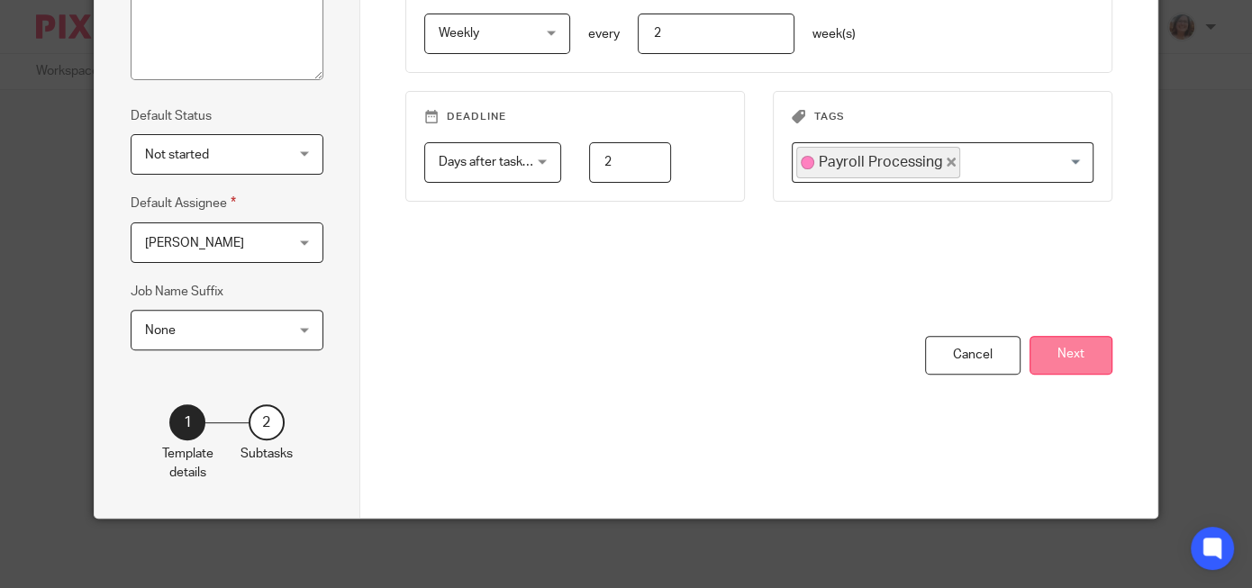
click at [1077, 342] on button "Next" at bounding box center [1071, 355] width 83 height 39
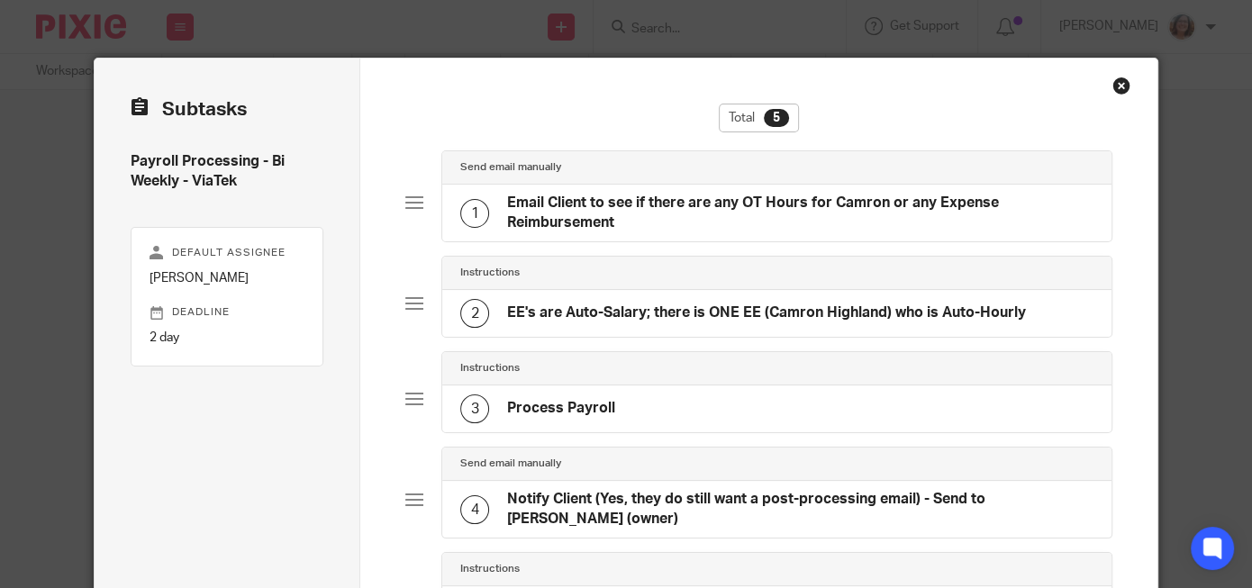
scroll to position [0, 0]
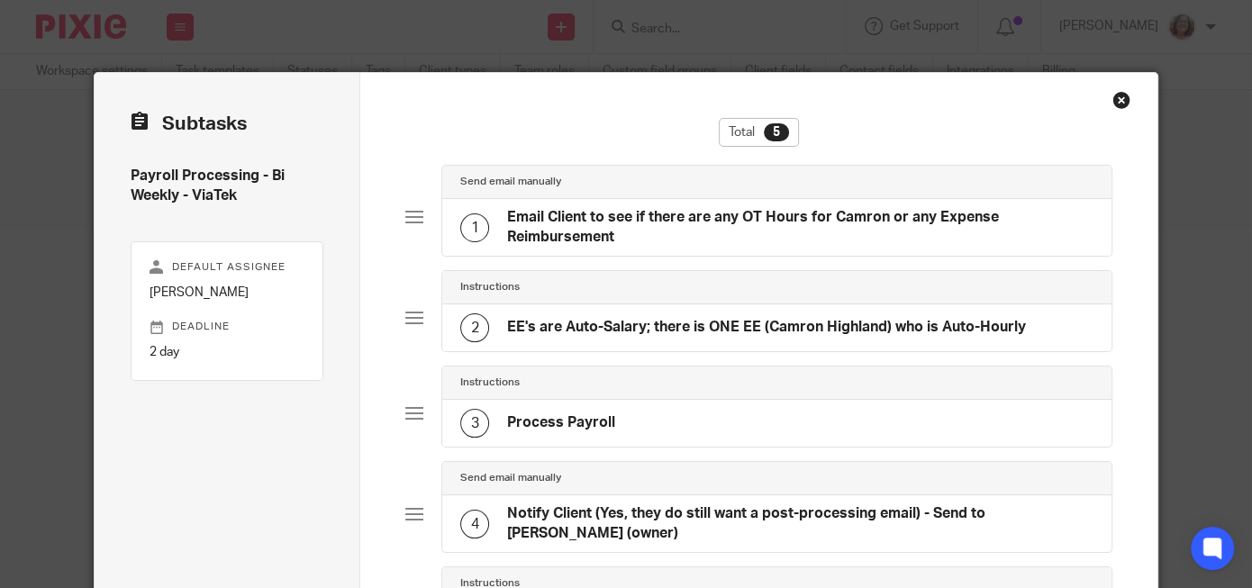
click at [639, 229] on h4 "Email Client to see if there are any OT Hours for Camron or any Expense Reimbur…" at bounding box center [800, 227] width 586 height 39
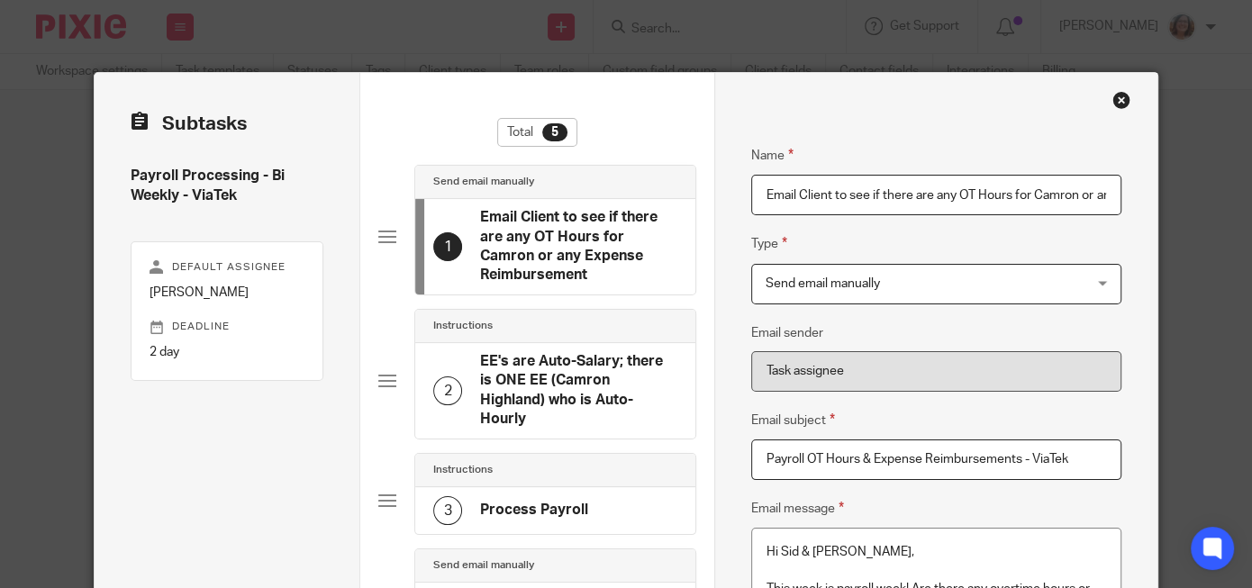
drag, startPoint x: 945, startPoint y: 195, endPoint x: 962, endPoint y: 196, distance: 17.1
click at [962, 196] on input "Email Client to see if there are any OT Hours for Camron or any Expense Reimbur…" at bounding box center [935, 195] width 369 height 41
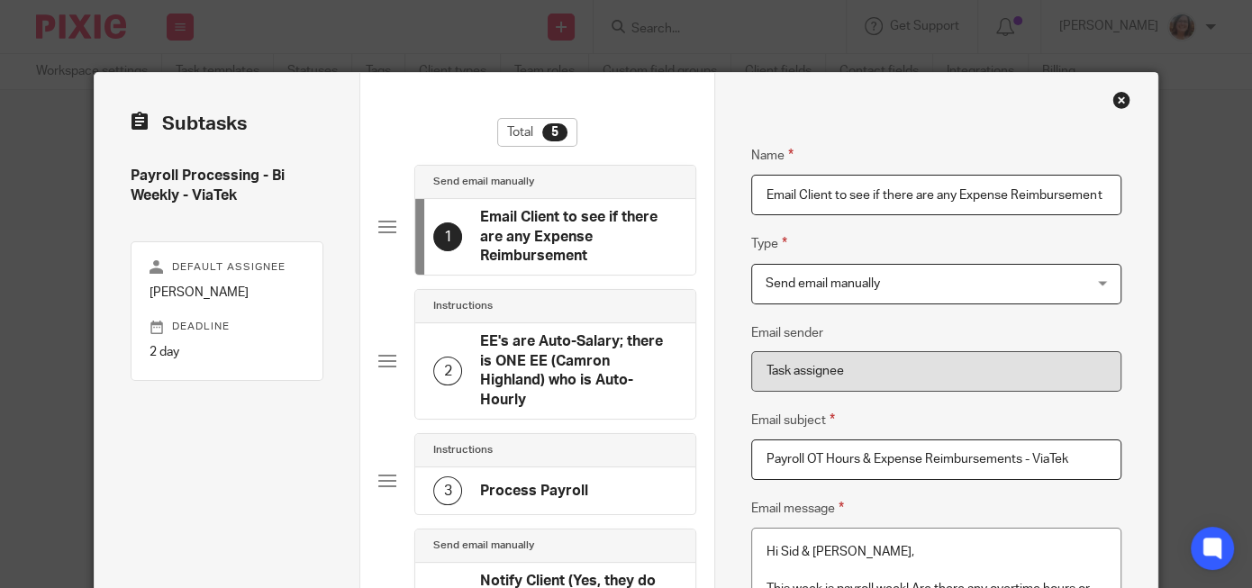
type input "Email Client to see if there are any Expense Reimbursement"
drag, startPoint x: 874, startPoint y: 456, endPoint x: 809, endPoint y: 451, distance: 65.0
click at [809, 451] on input "Payroll OT Hours & Expense Reimbursements - ViaTek" at bounding box center [935, 460] width 369 height 41
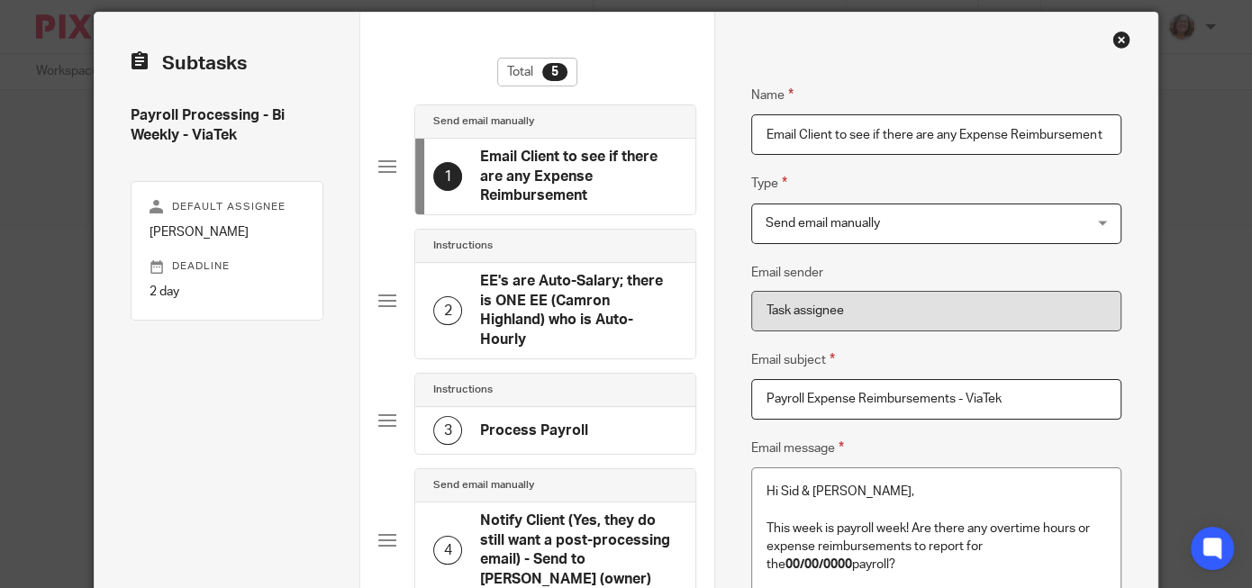
scroll to position [85, 0]
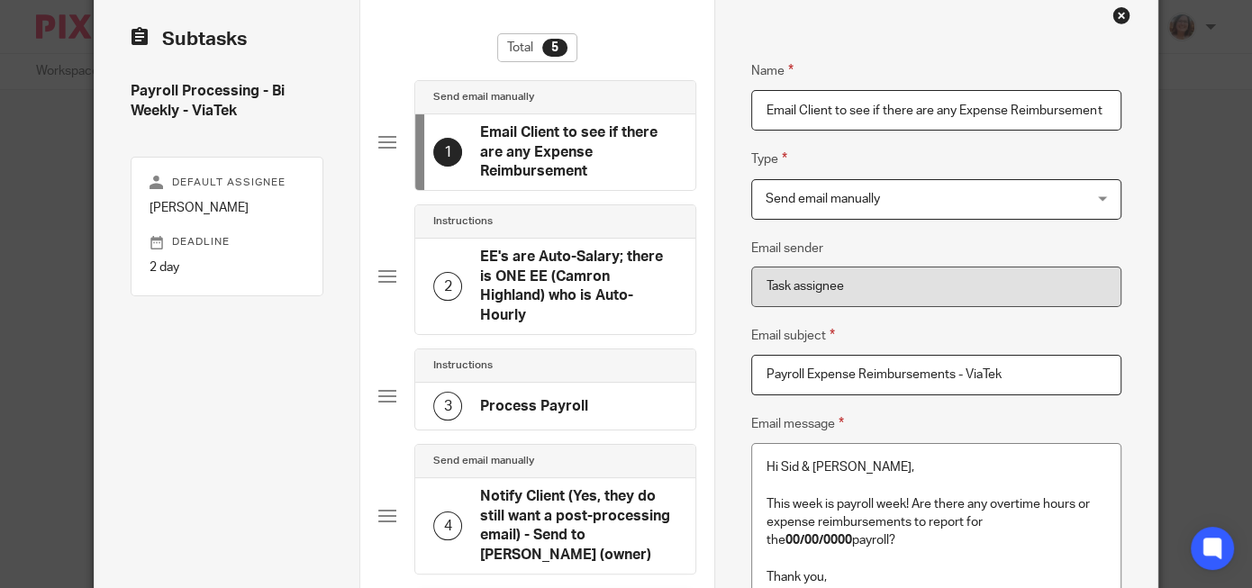
type input "Payroll Expense Reimbursements - ViaTek"
drag, startPoint x: 1094, startPoint y: 503, endPoint x: 994, endPoint y: 504, distance: 100.0
click at [994, 504] on p "This week is payroll week! Are there any overtime hours or expense reimbursemen…" at bounding box center [936, 522] width 339 height 55
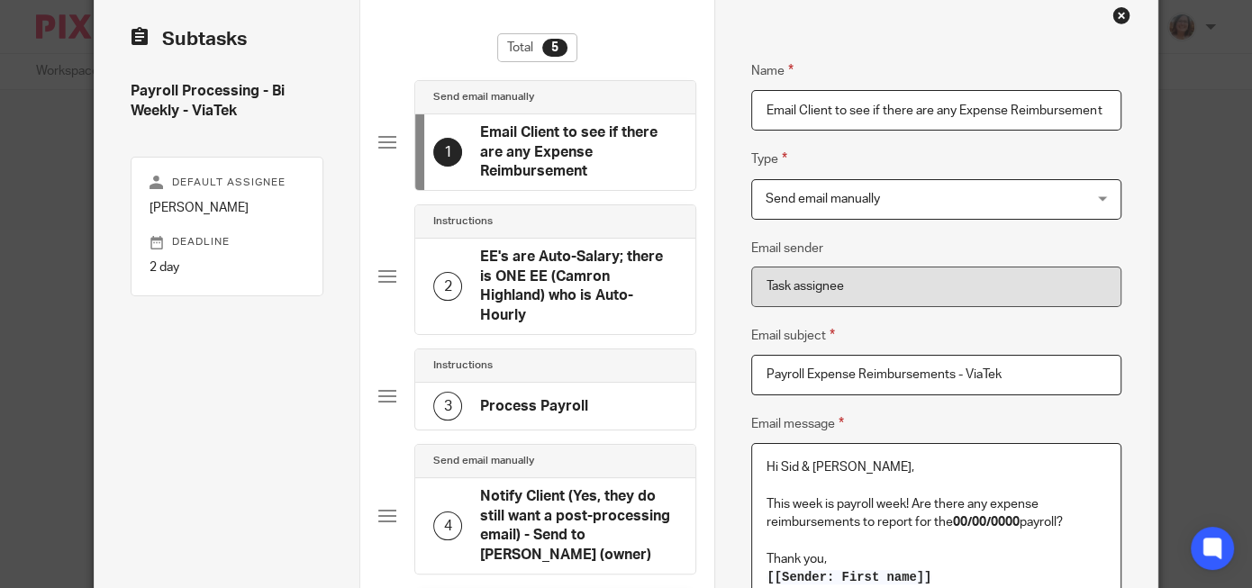
click at [1075, 523] on p "This week is payroll week! Are there any expense reimbursements to report for t…" at bounding box center [936, 513] width 339 height 37
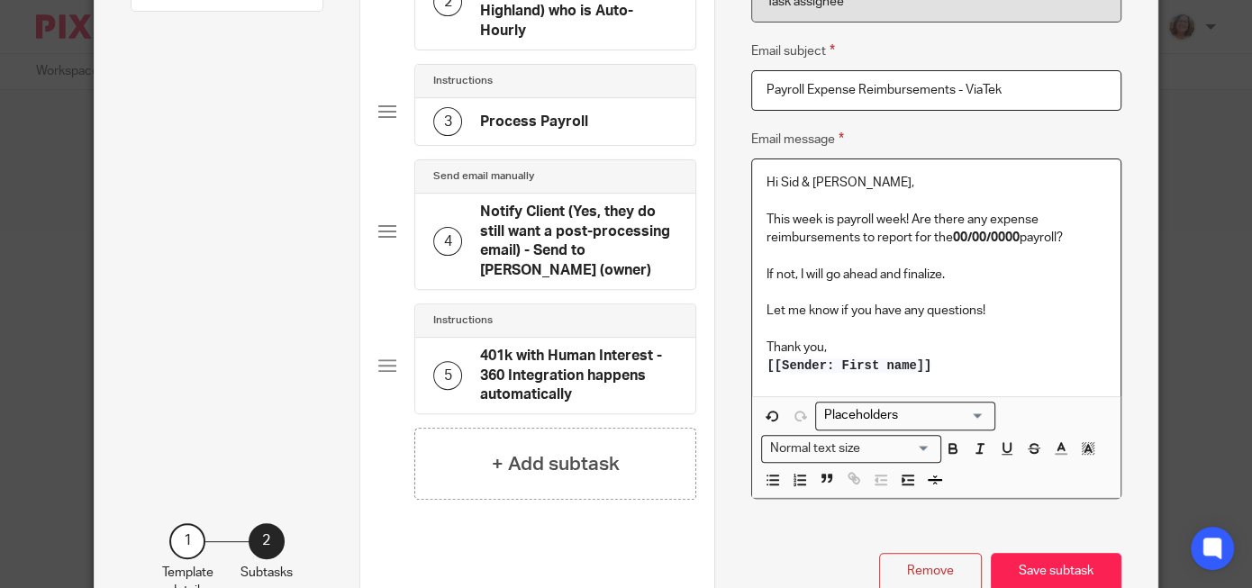
scroll to position [446, 0]
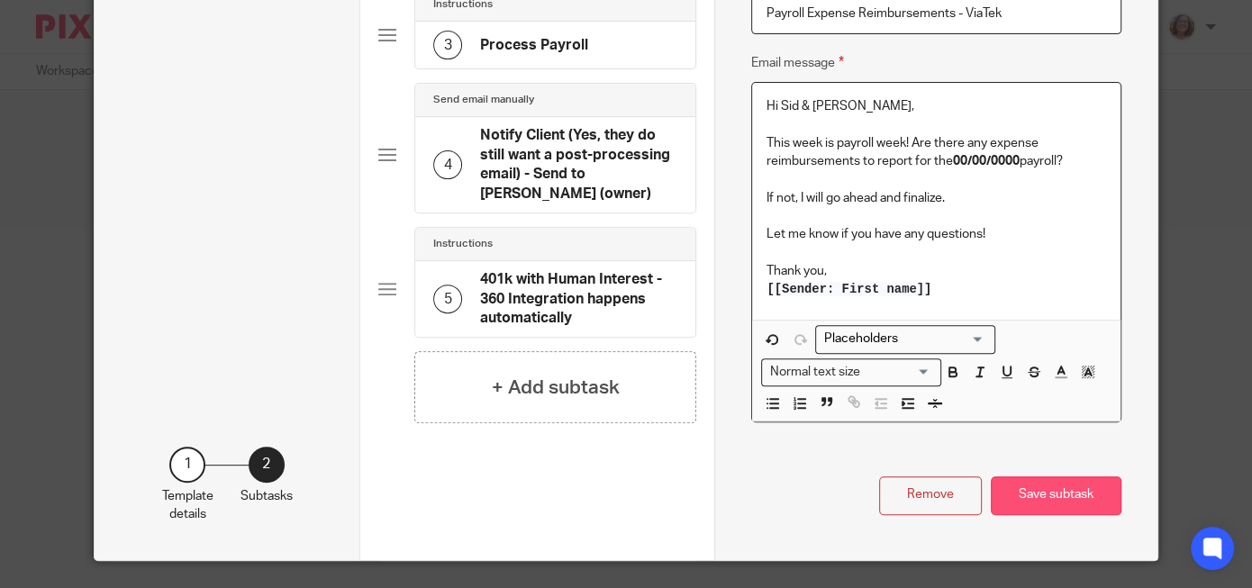
click at [1046, 489] on button "Save subtask" at bounding box center [1056, 496] width 131 height 39
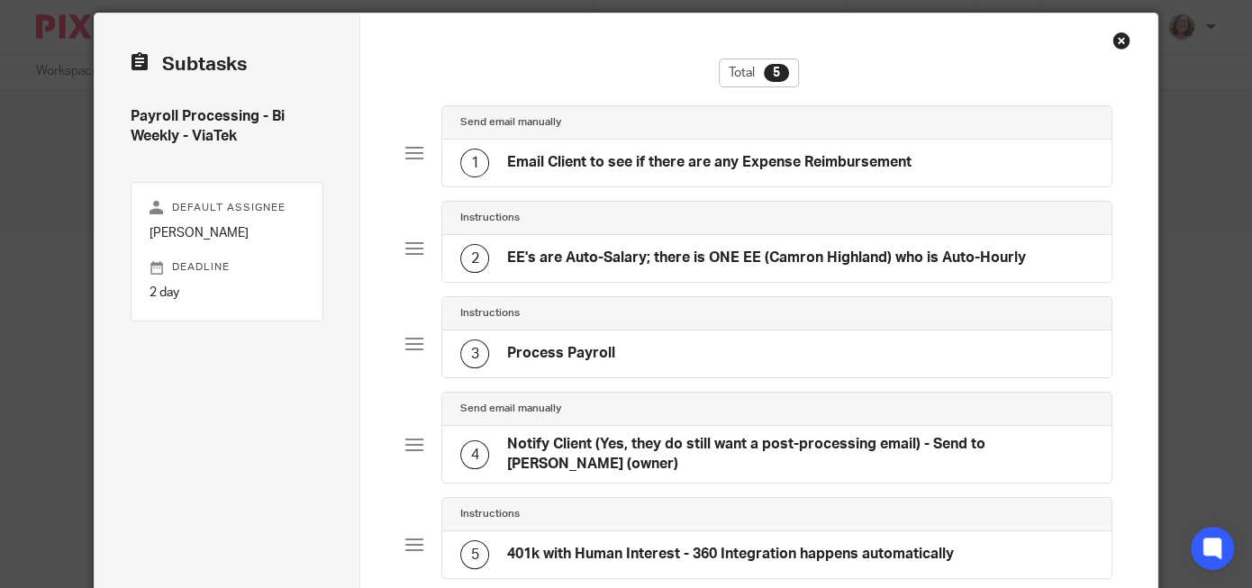
scroll to position [0, 0]
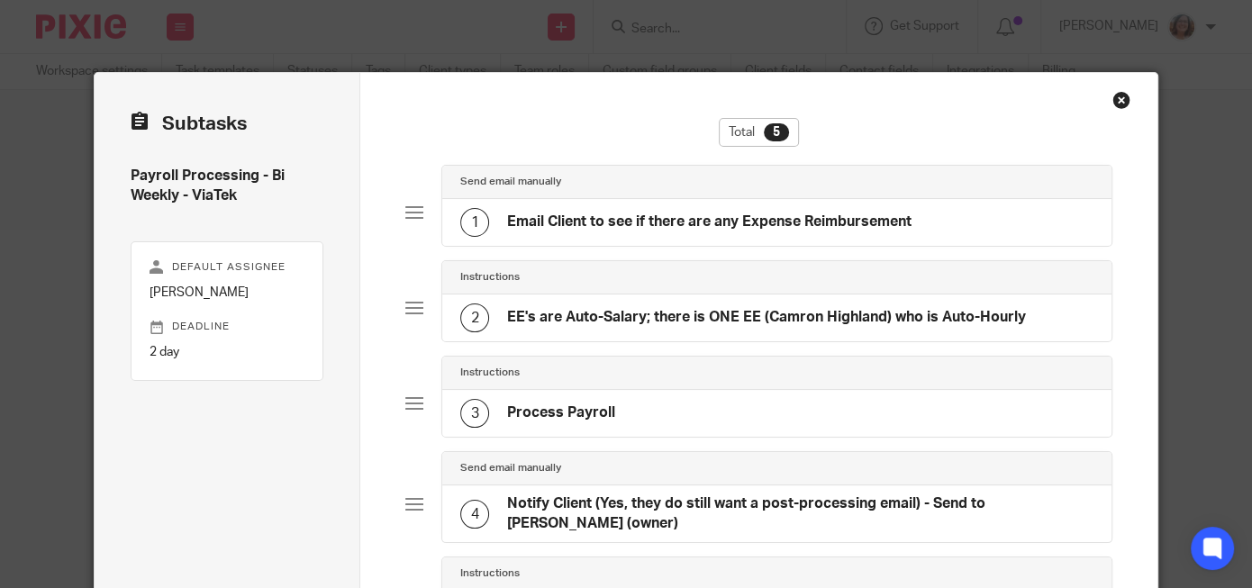
click at [758, 324] on h4 "EE's are Auto-Salary; there is ONE EE (Camron Highland) who is Auto-Hourly" at bounding box center [766, 317] width 519 height 19
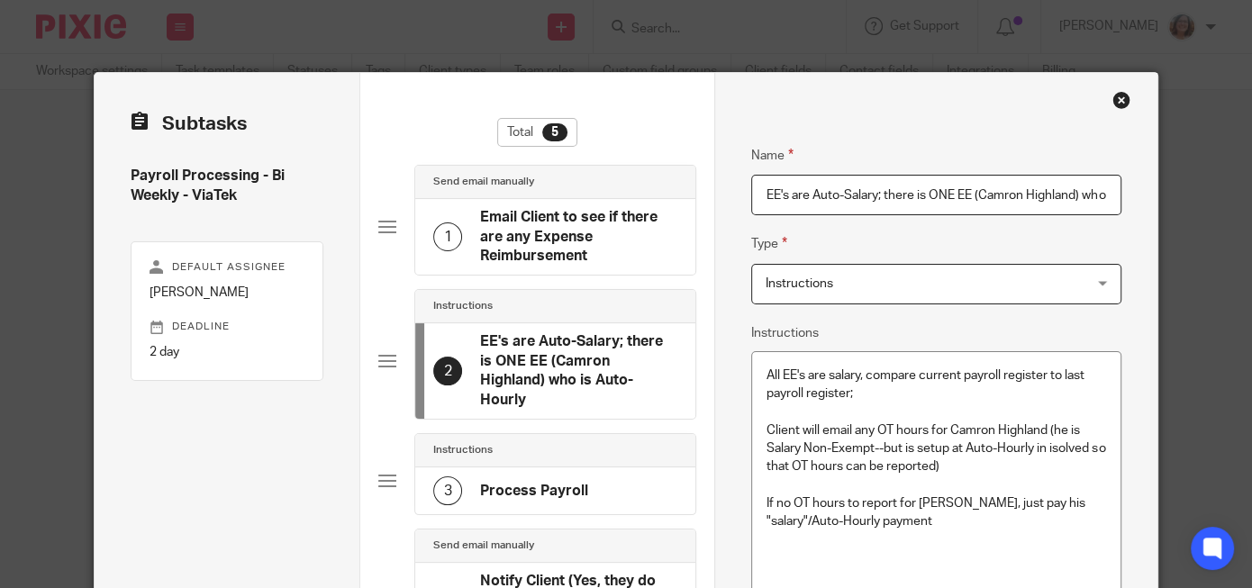
scroll to position [0, 86]
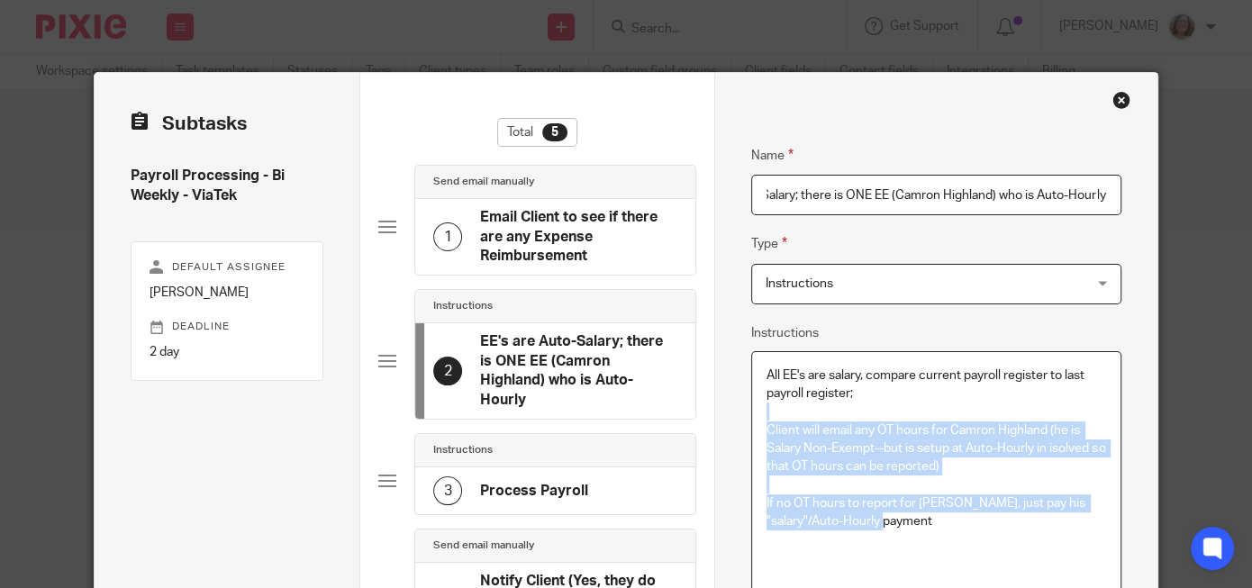
drag, startPoint x: 921, startPoint y: 523, endPoint x: 767, endPoint y: 416, distance: 187.7
click at [767, 416] on div "All EE's are salary, compare current payroll register to last payroll register;…" at bounding box center [936, 470] width 368 height 237
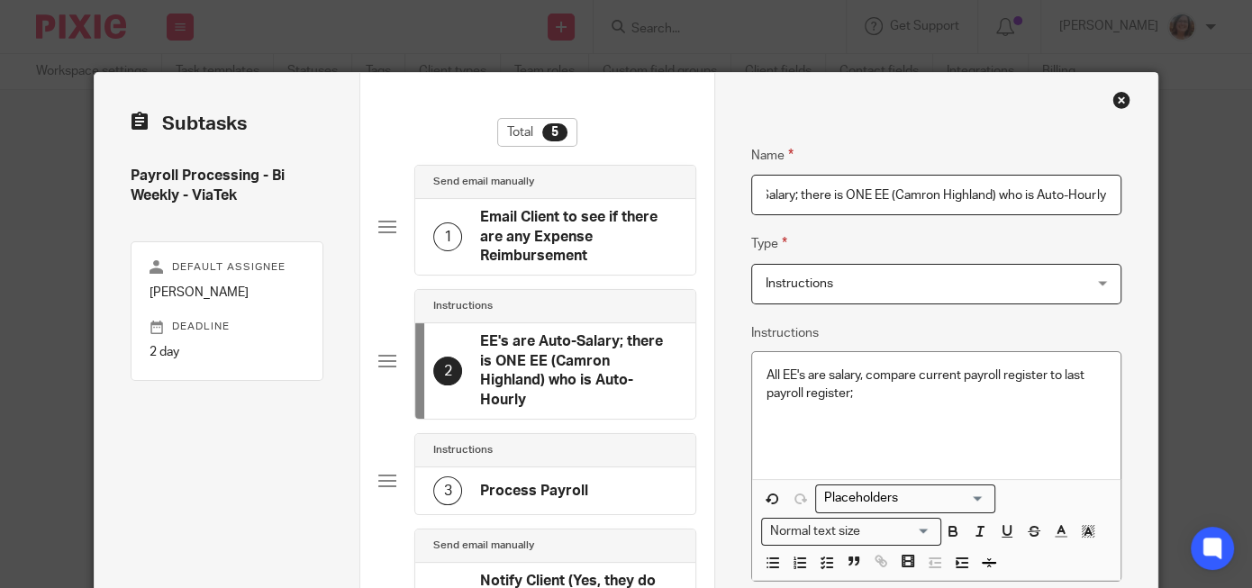
drag, startPoint x: 800, startPoint y: 190, endPoint x: 1207, endPoint y: 207, distance: 407.5
click at [1121, 207] on input "EE's are Auto-Salary; there is ONE EE (Camron Highland) who is Auto-Hourly" at bounding box center [935, 195] width 369 height 41
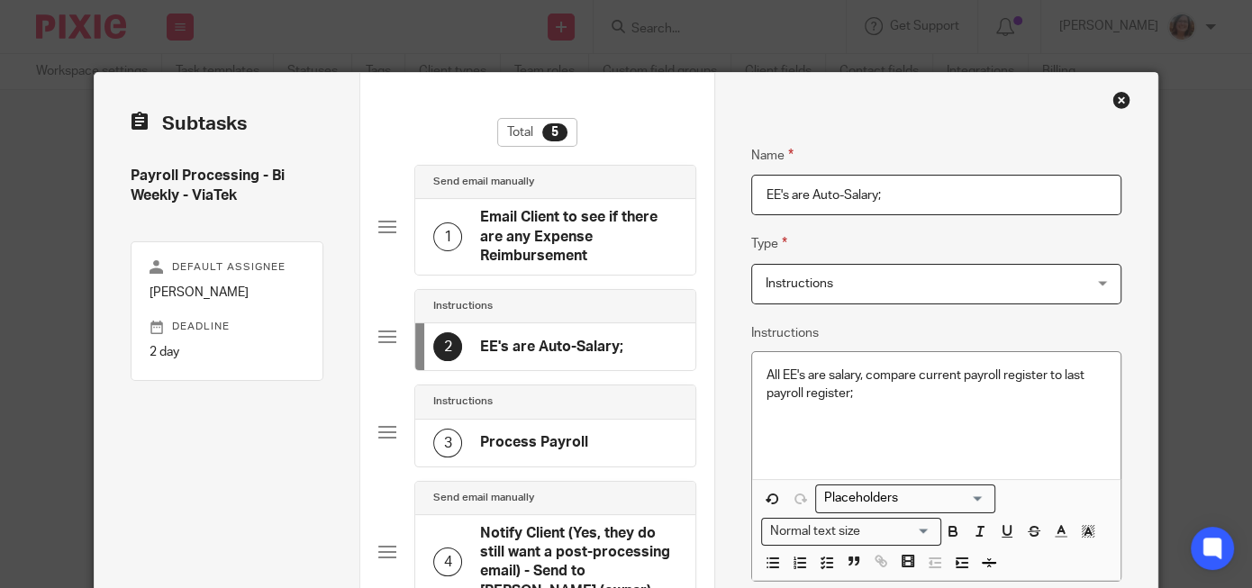
scroll to position [0, 0]
type input "EE's are Auto-Salary"
click at [894, 144] on fieldset "Name EE's are Auto-Salary" at bounding box center [935, 166] width 369 height 97
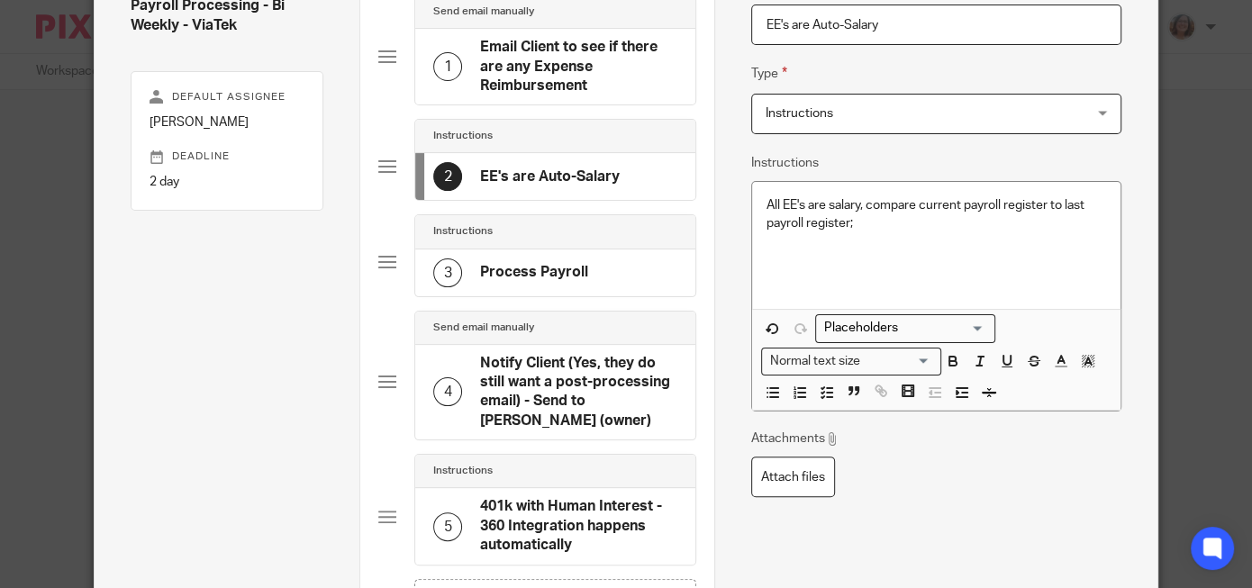
scroll to position [85, 0]
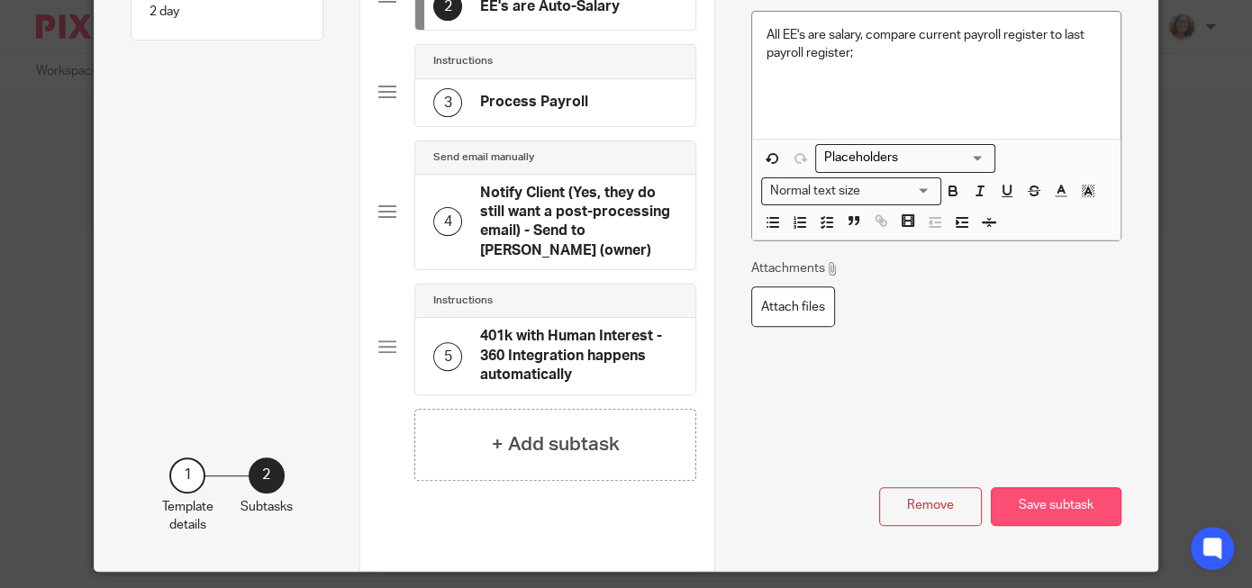
click at [1052, 487] on button "Save subtask" at bounding box center [1056, 506] width 131 height 39
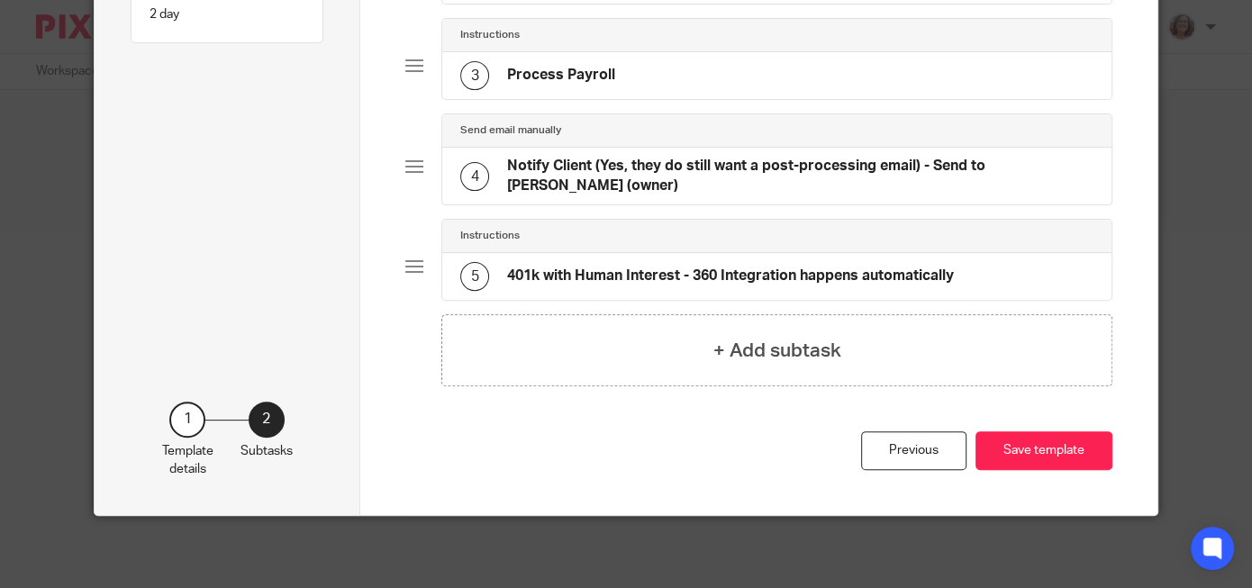
scroll to position [324, 0]
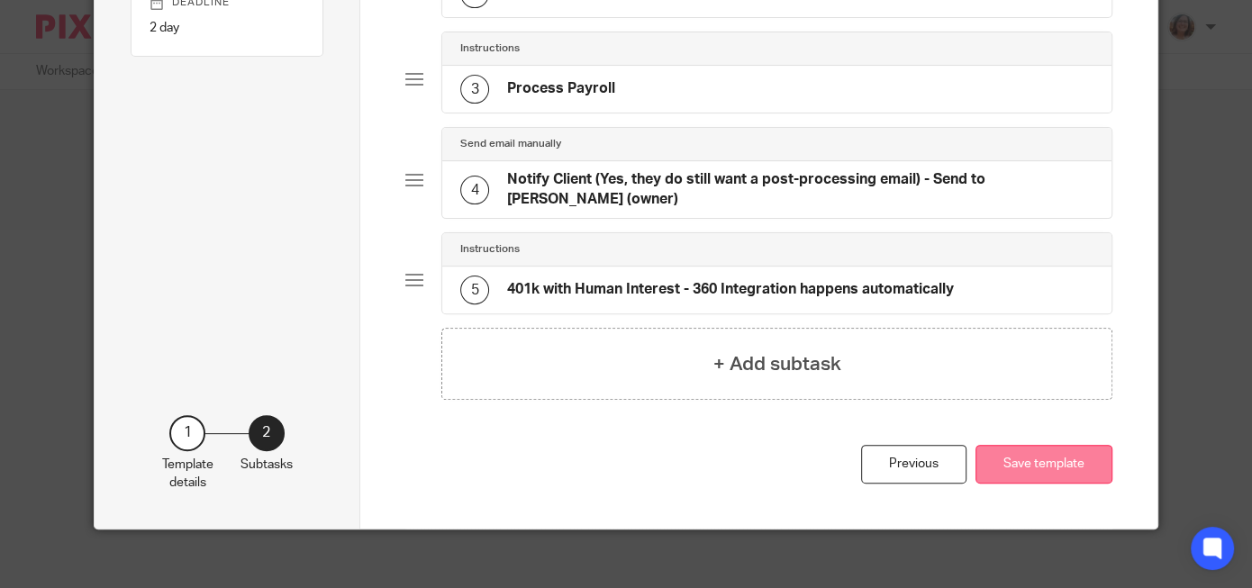
click at [1045, 445] on button "Save template" at bounding box center [1044, 464] width 137 height 39
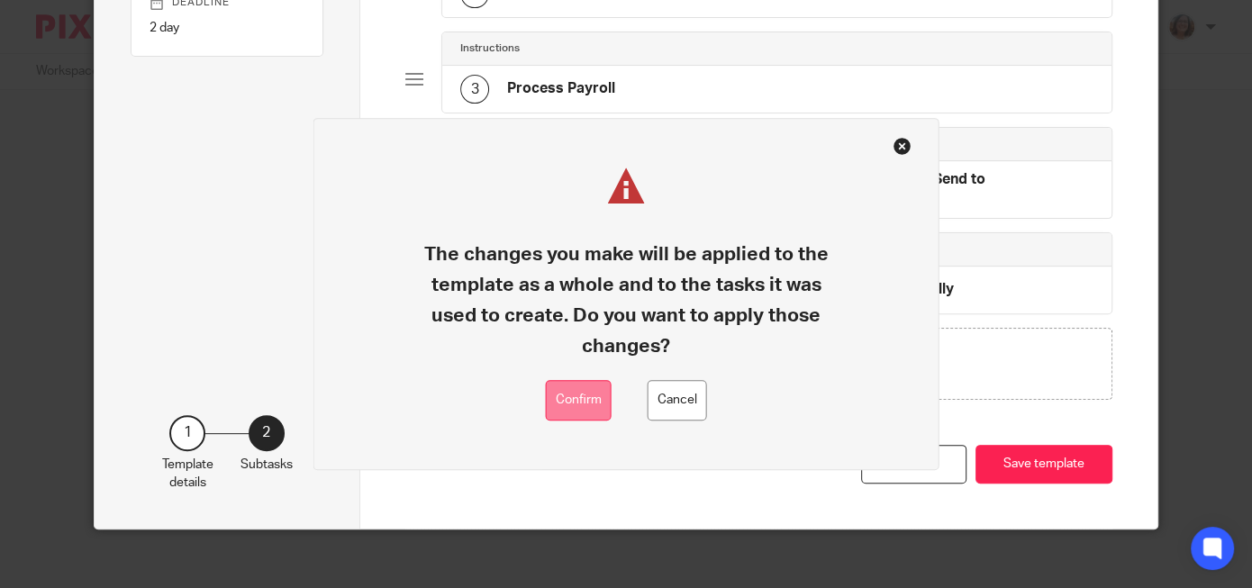
click at [586, 391] on button "Confirm" at bounding box center [579, 401] width 66 height 41
